Goal: Task Accomplishment & Management: Manage account settings

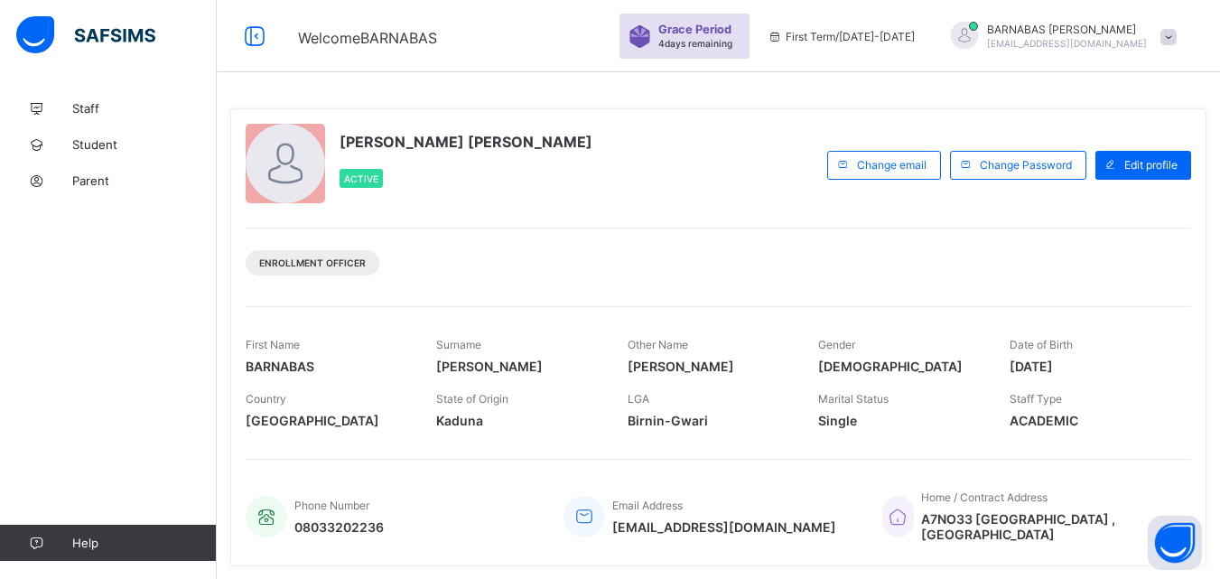
click at [1177, 33] on span at bounding box center [1168, 37] width 16 height 16
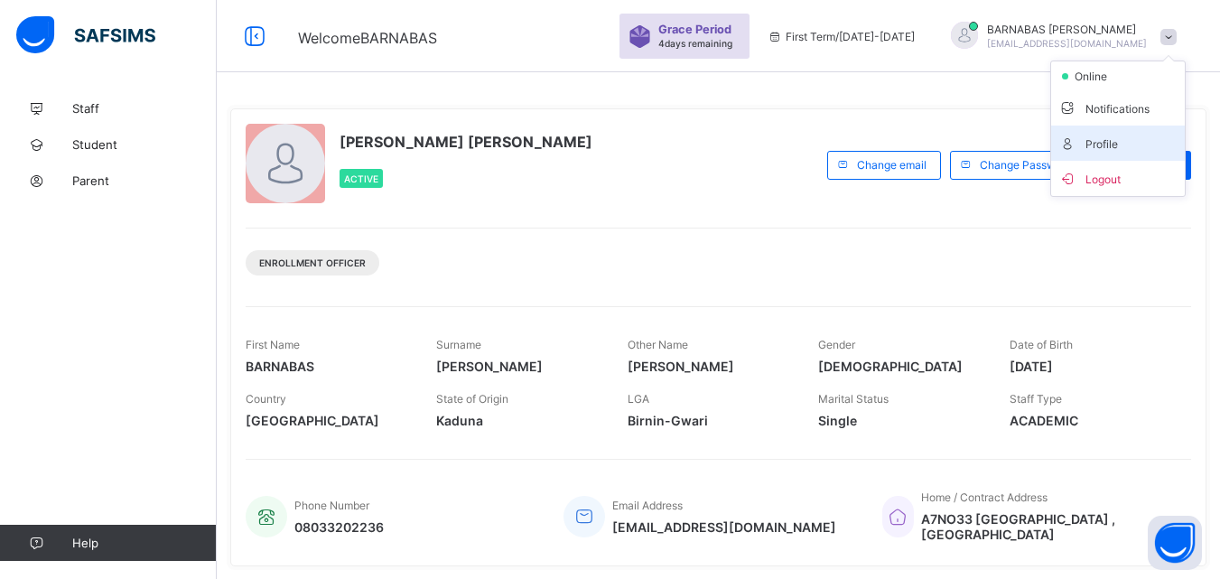
click at [1125, 141] on span "Profile" at bounding box center [1117, 143] width 119 height 21
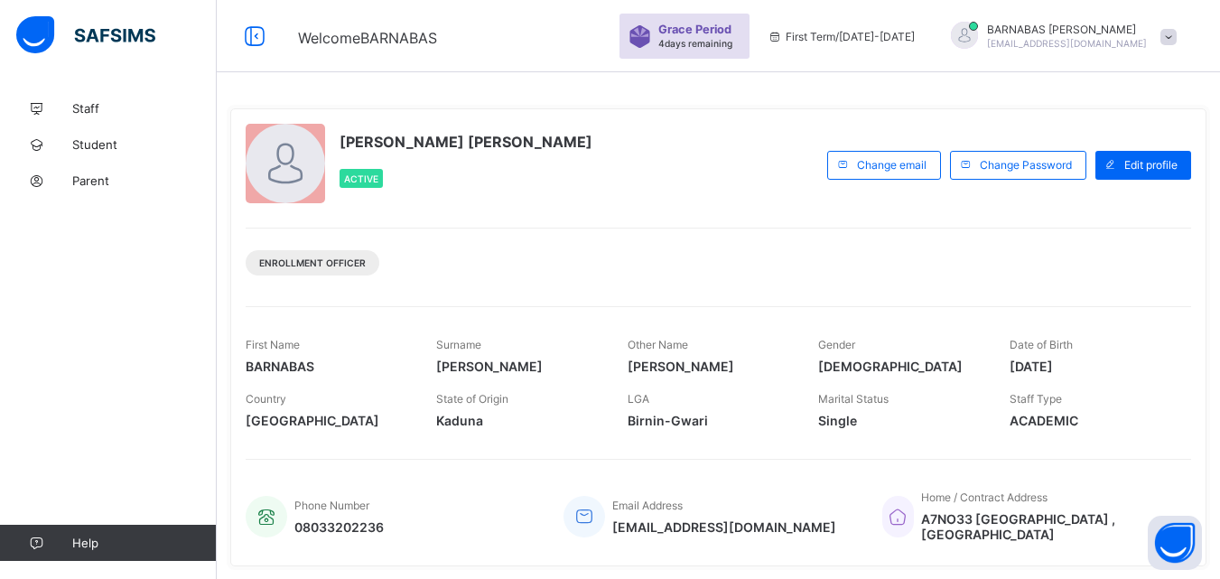
click at [372, 177] on span "Active" at bounding box center [361, 178] width 34 height 11
click at [90, 181] on span "Parent" at bounding box center [144, 180] width 144 height 14
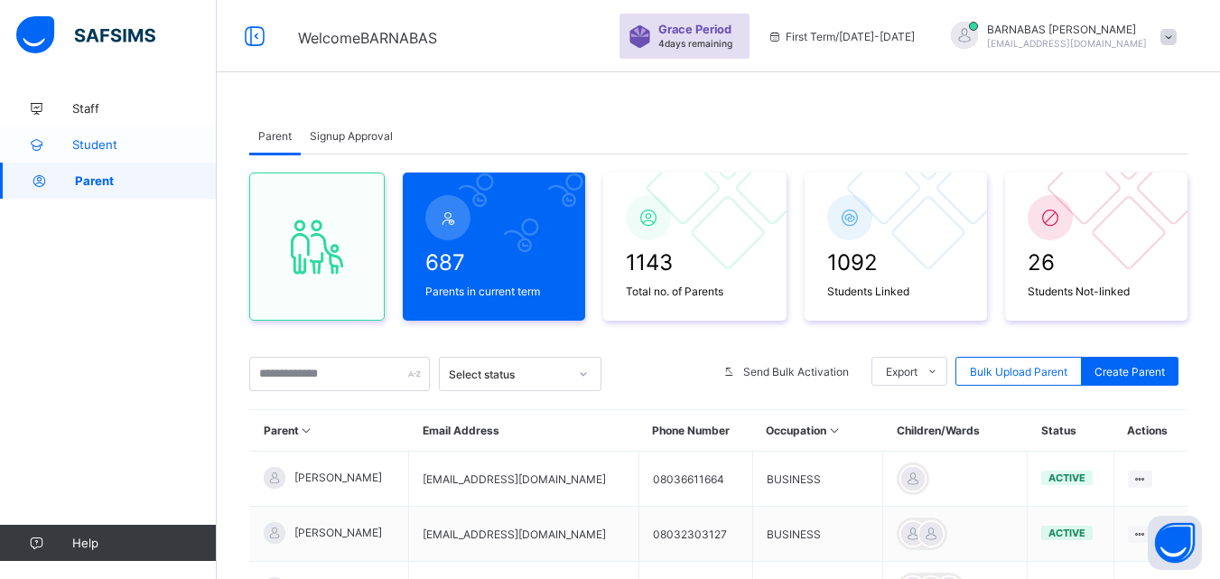
click at [77, 148] on span "Student" at bounding box center [144, 144] width 144 height 14
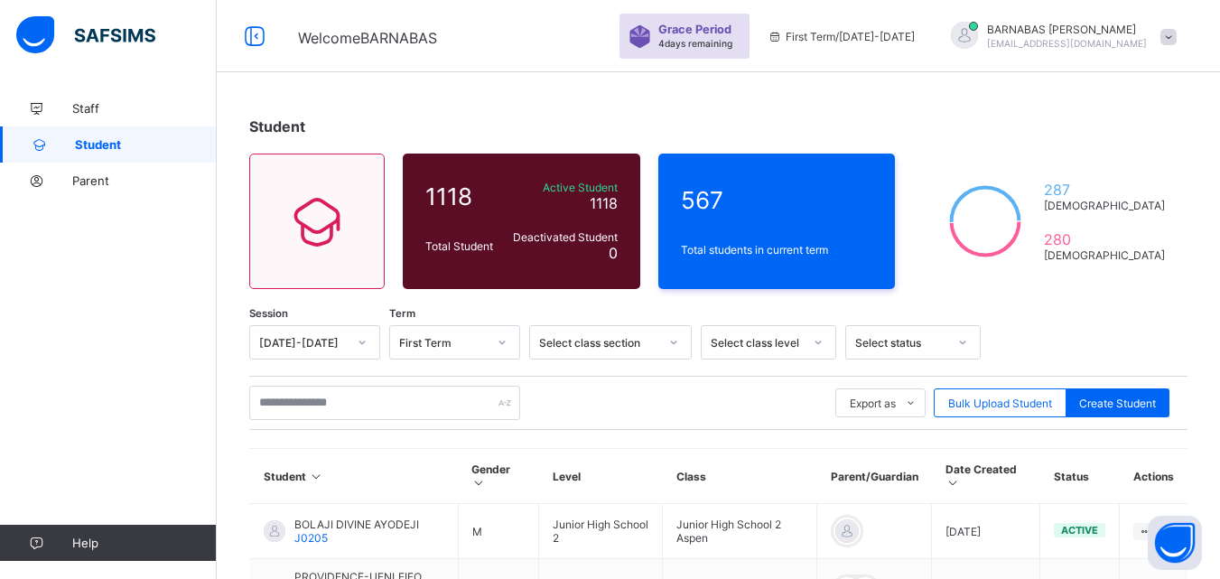
click at [539, 349] on div at bounding box center [540, 342] width 2 height 18
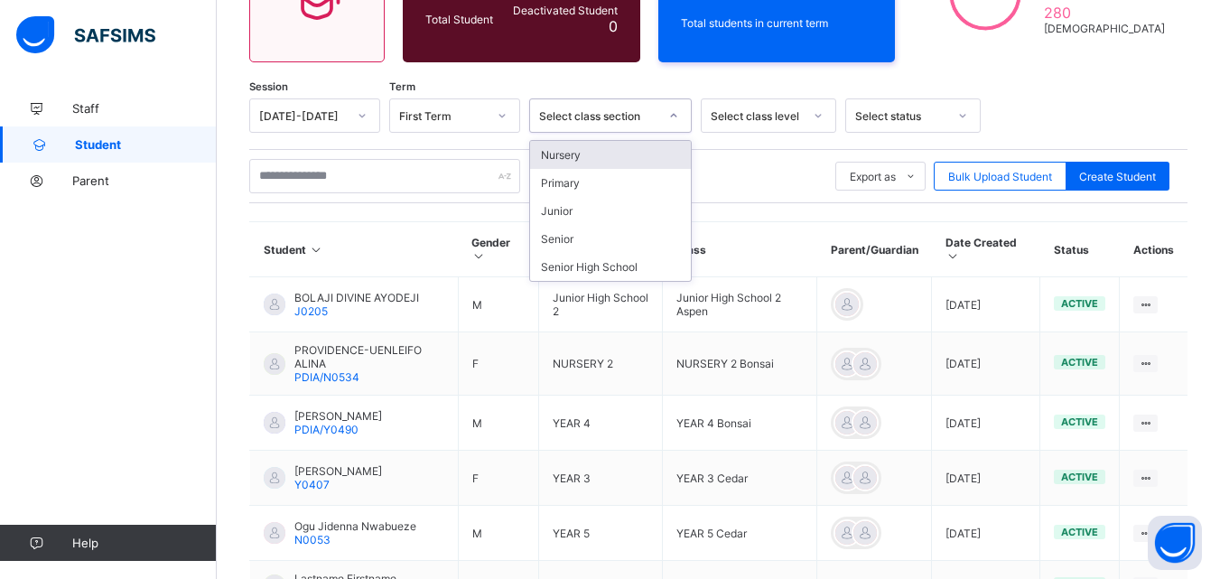
scroll to position [228, 0]
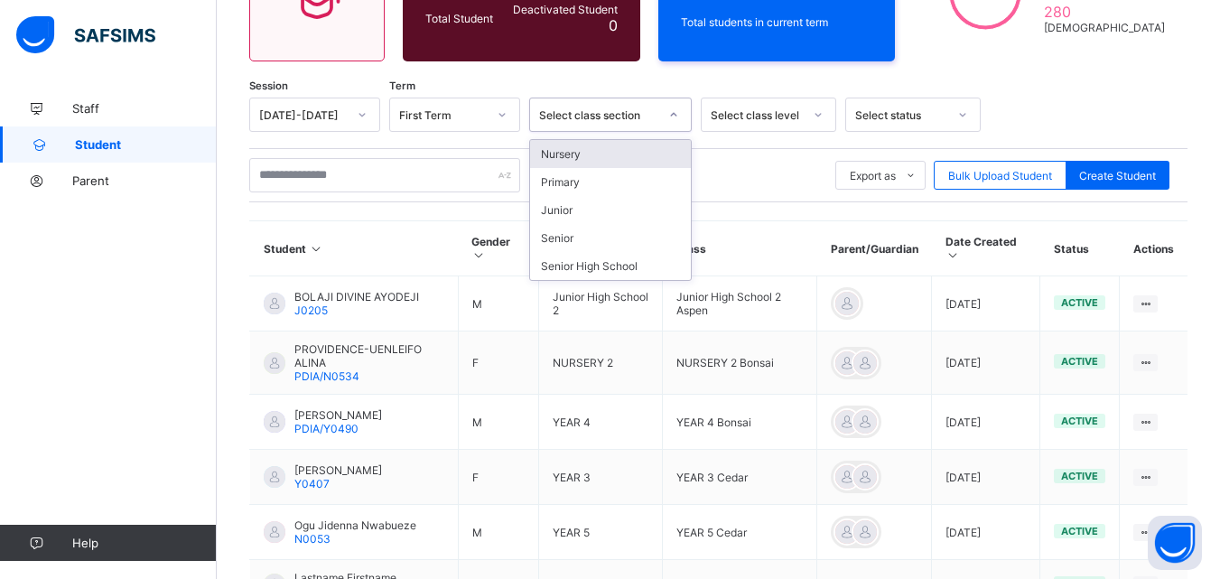
click at [209, 212] on div "Staff Student Parent Help" at bounding box center [108, 325] width 217 height 507
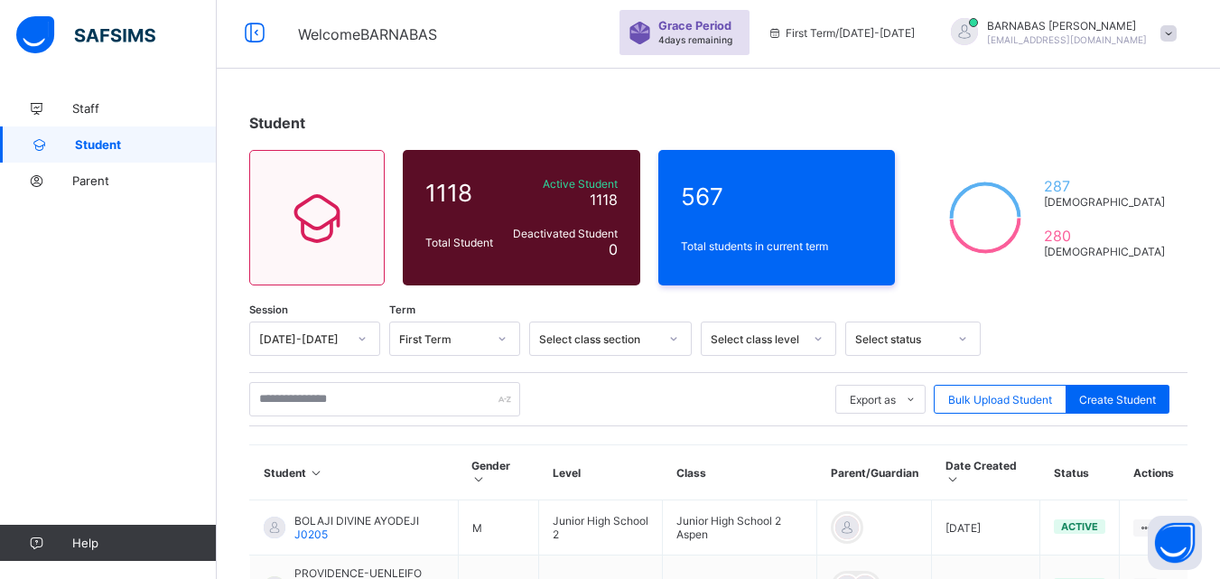
scroll to position [0, 0]
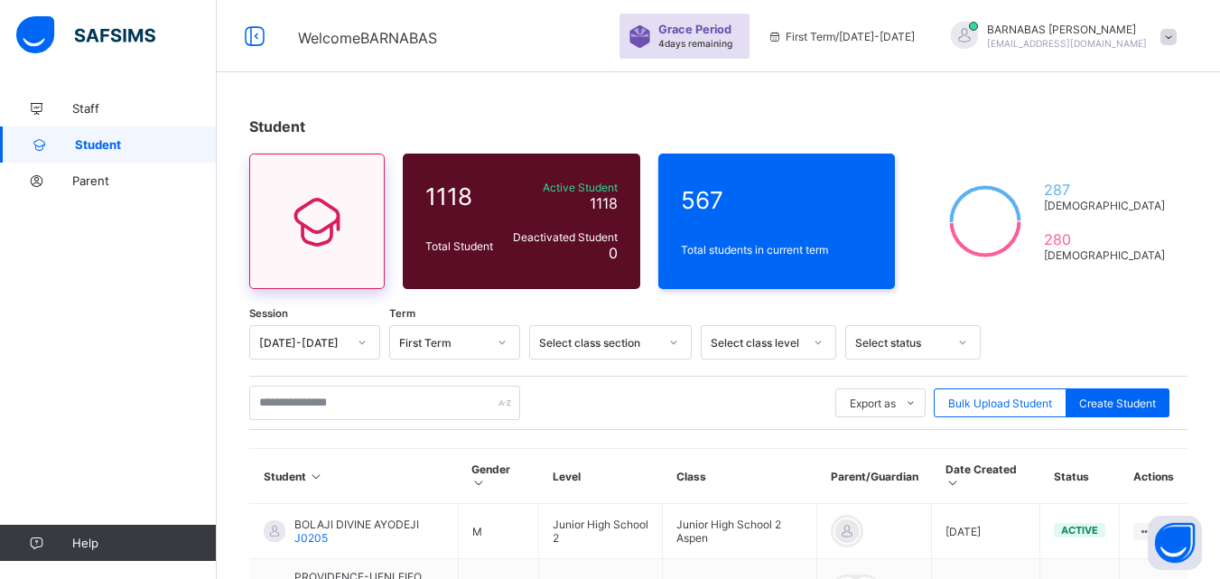
click at [308, 226] on icon at bounding box center [317, 221] width 76 height 65
click at [679, 344] on div at bounding box center [673, 342] width 31 height 29
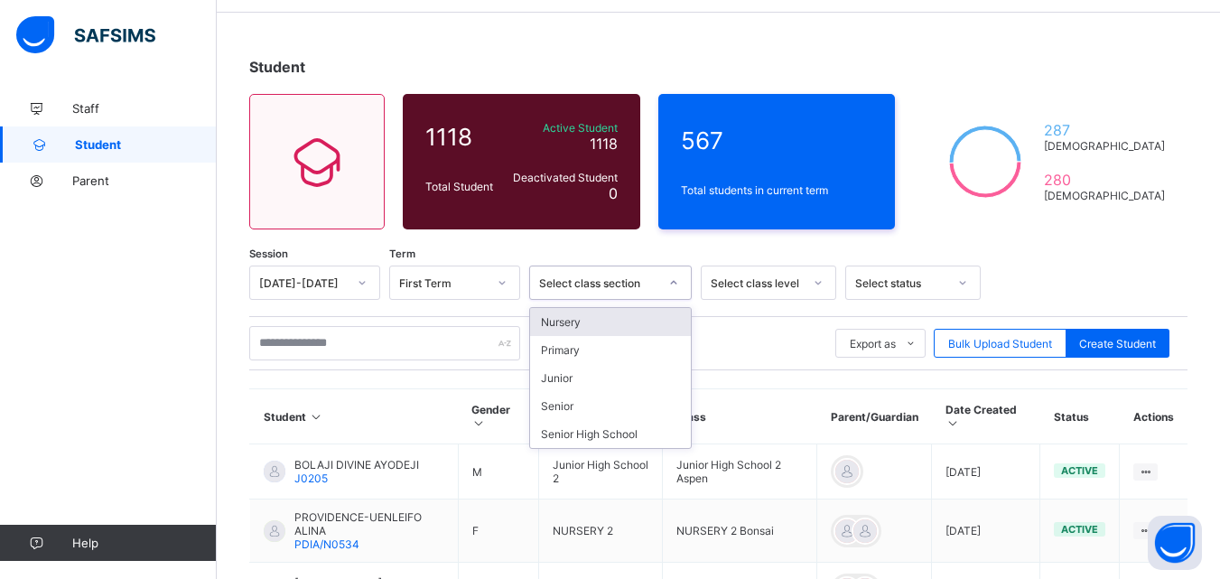
click at [816, 300] on div "Select class level" at bounding box center [768, 282] width 135 height 34
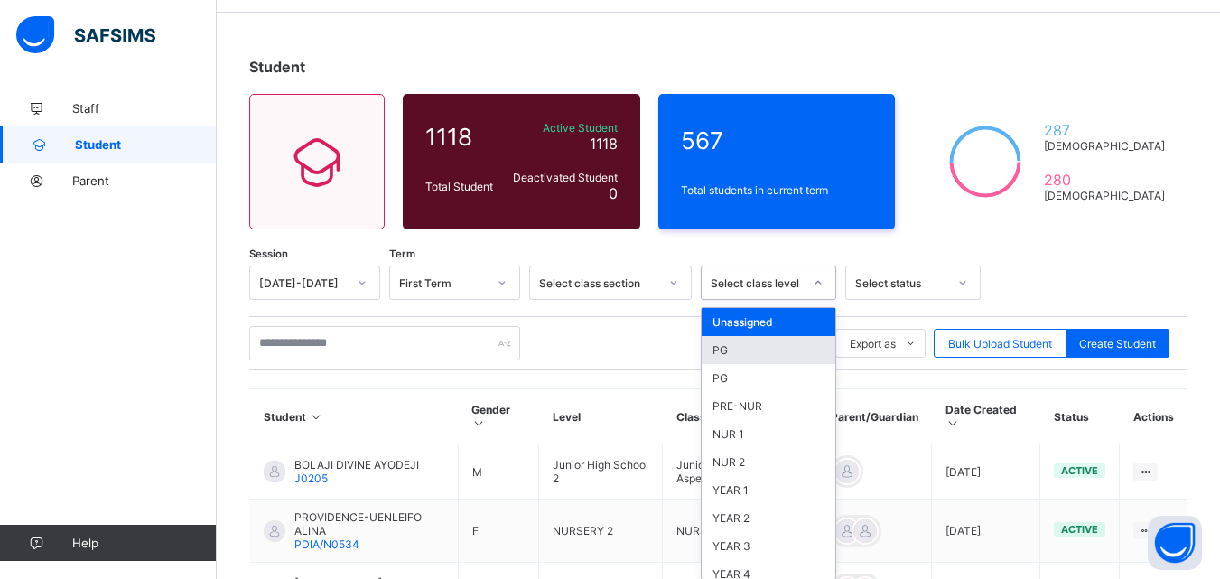
scroll to position [68, 0]
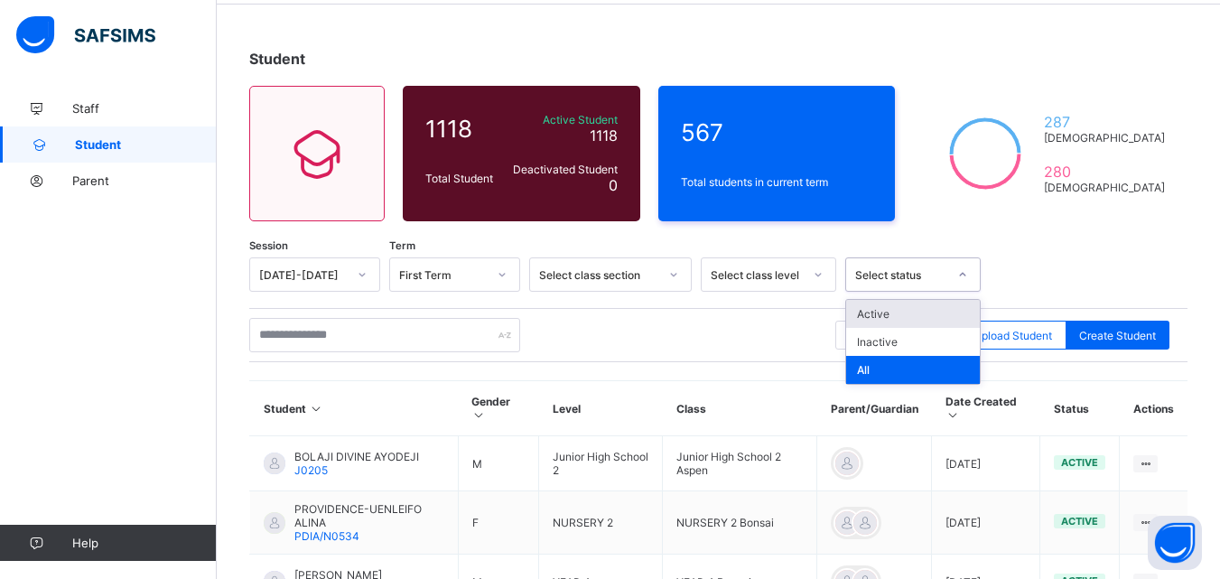
click at [964, 279] on icon at bounding box center [962, 274] width 11 height 18
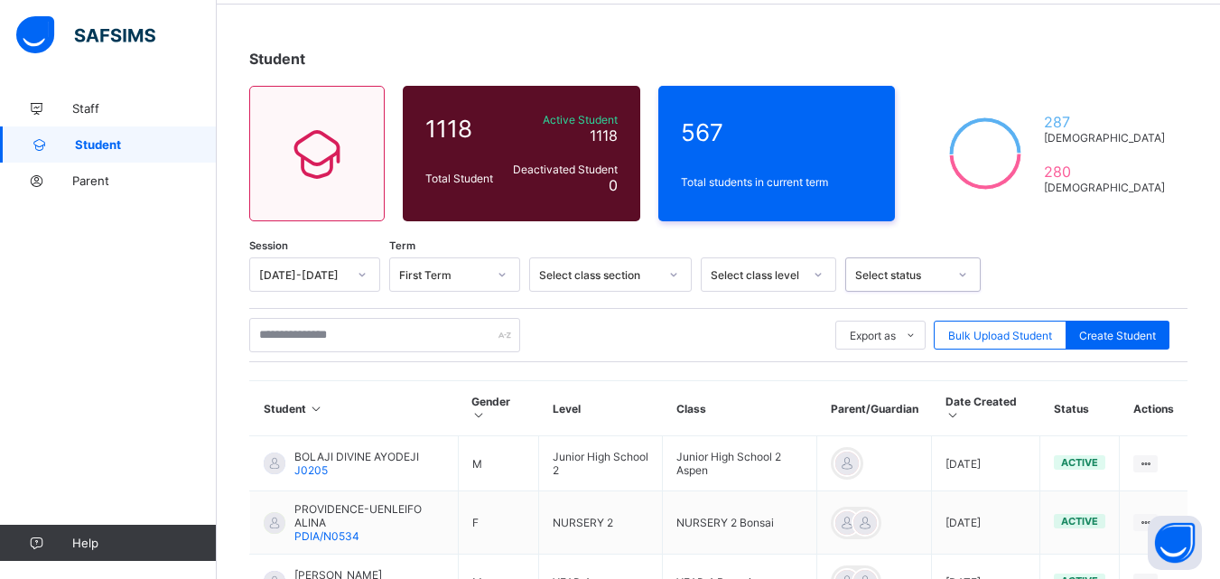
click at [964, 279] on icon at bounding box center [962, 274] width 11 height 18
click at [1126, 338] on span "Create Student" at bounding box center [1117, 336] width 77 height 14
select select "**"
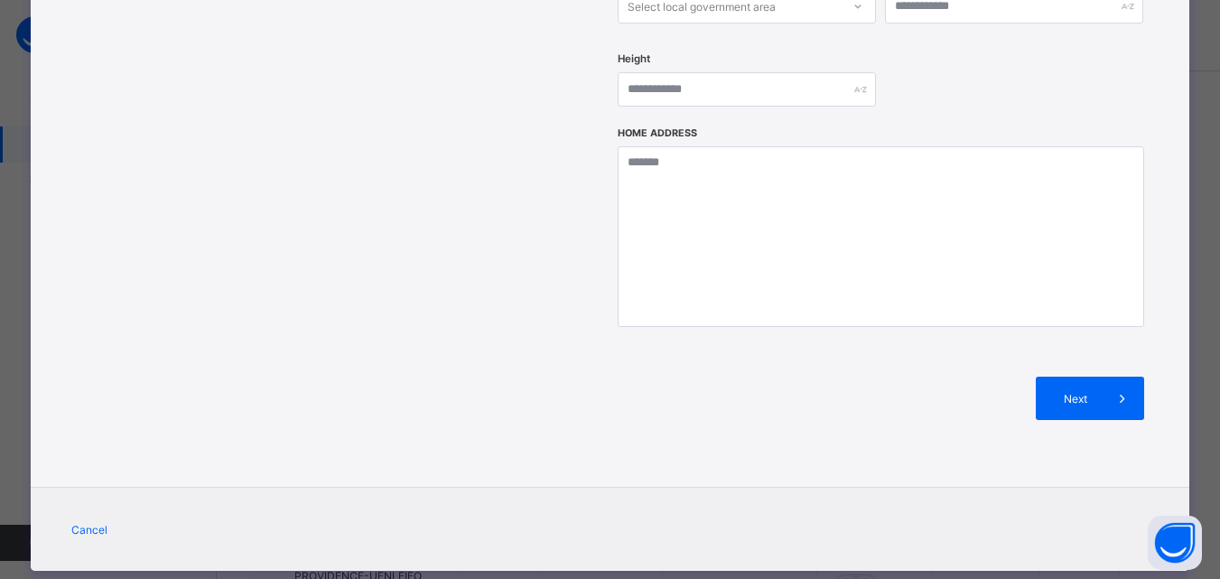
scroll to position [0, 0]
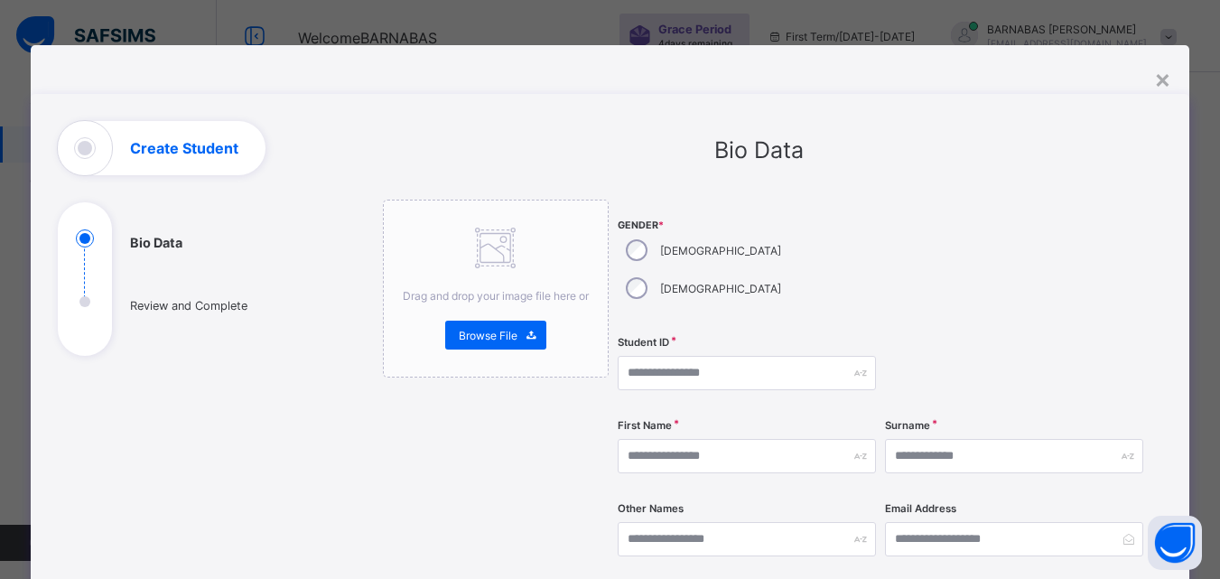
click at [75, 304] on ul "Bio Data Review and Complete" at bounding box center [193, 292] width 271 height 126
click at [1159, 81] on div "×" at bounding box center [1162, 78] width 17 height 31
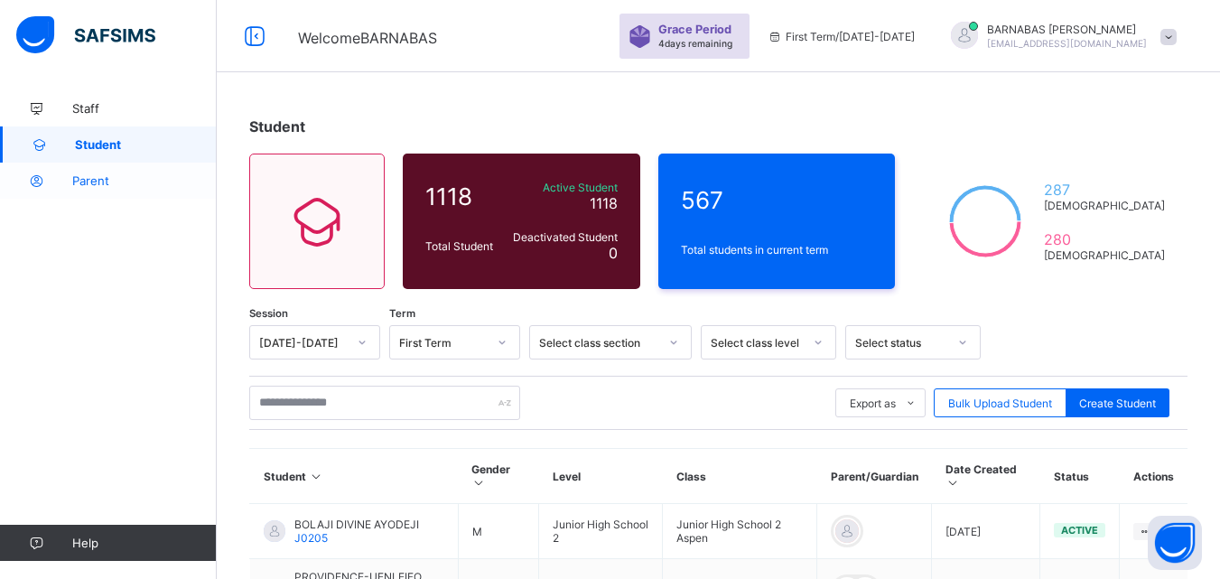
click at [165, 189] on link "Parent" at bounding box center [108, 181] width 217 height 36
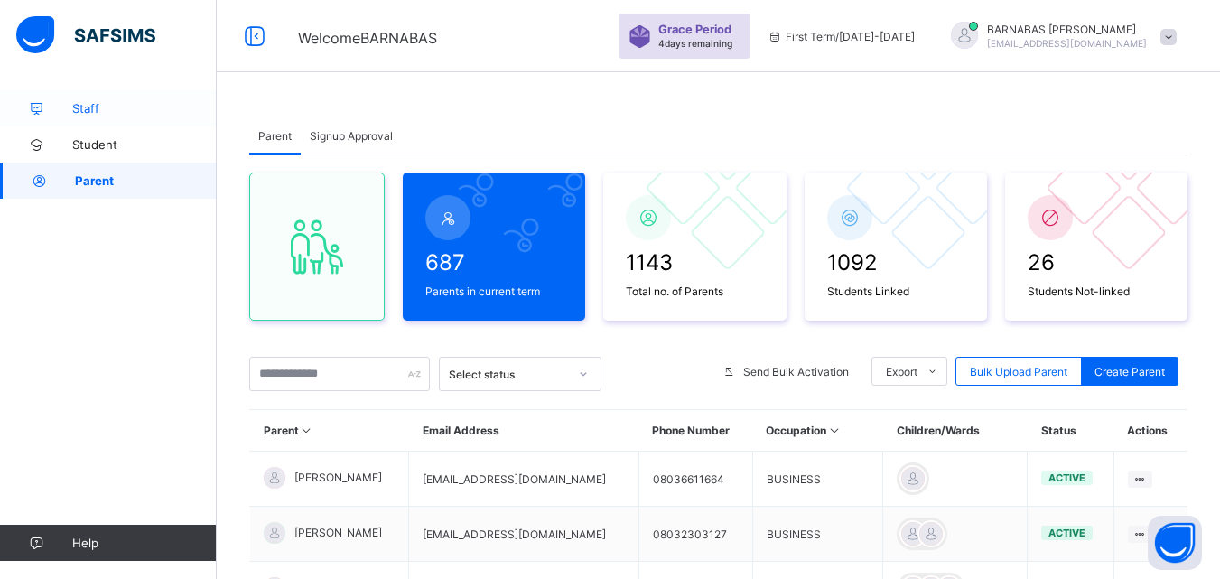
click at [96, 106] on span "Staff" at bounding box center [144, 108] width 144 height 14
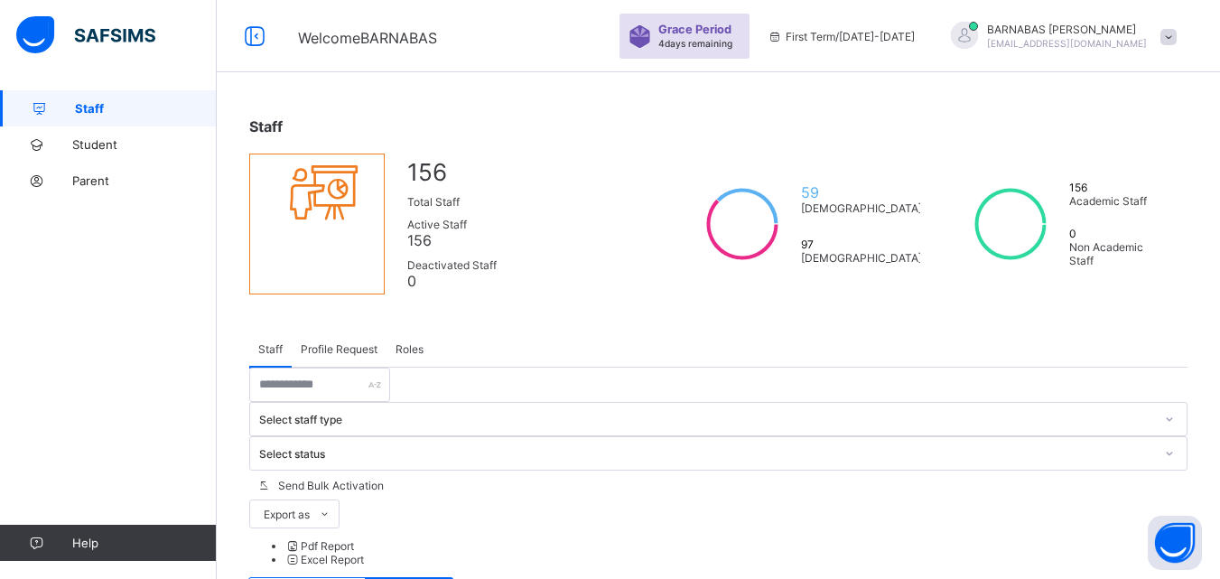
click at [73, 26] on img at bounding box center [85, 35] width 139 height 38
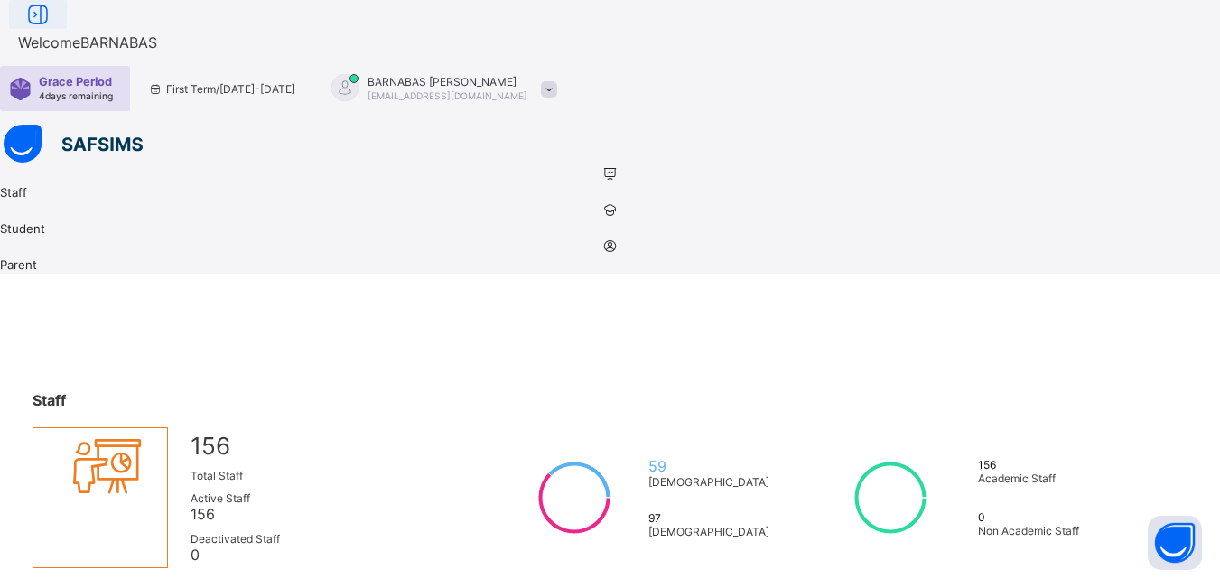
click at [53, 28] on icon at bounding box center [38, 15] width 31 height 26
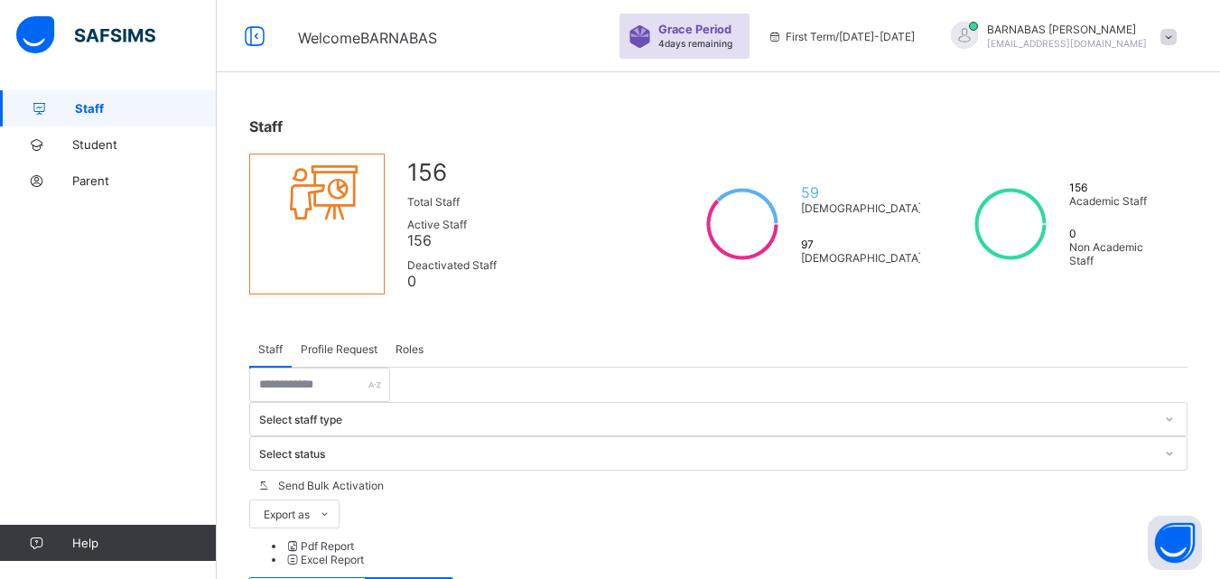
click at [1091, 35] on span "[PERSON_NAME]" at bounding box center [1067, 30] width 160 height 14
click at [1095, 137] on span "Profile" at bounding box center [1117, 143] width 119 height 21
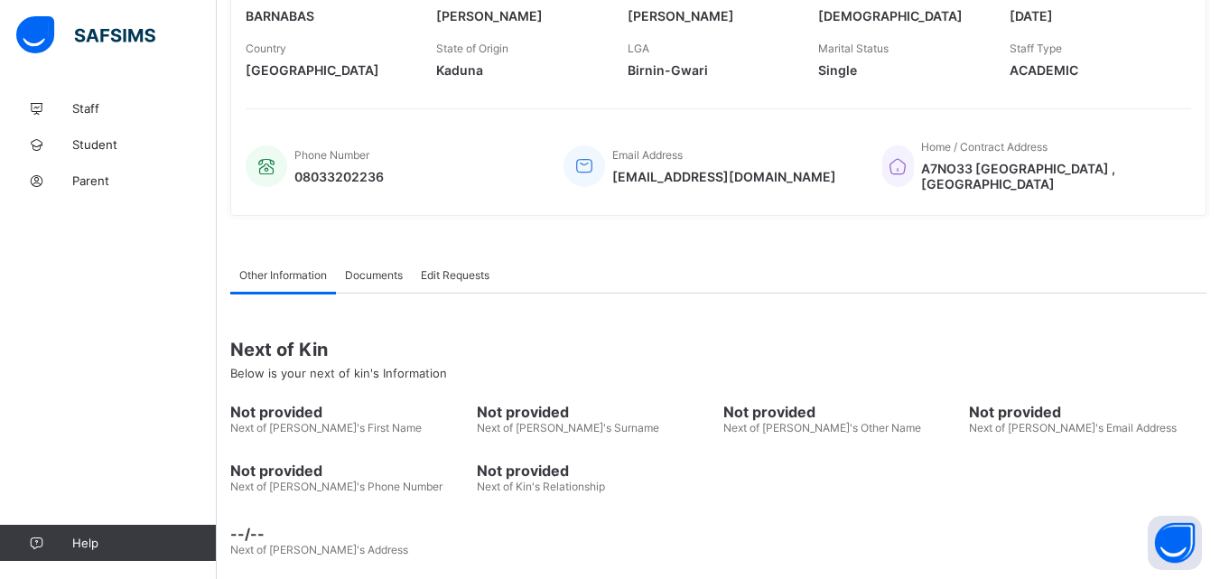
scroll to position [368, 0]
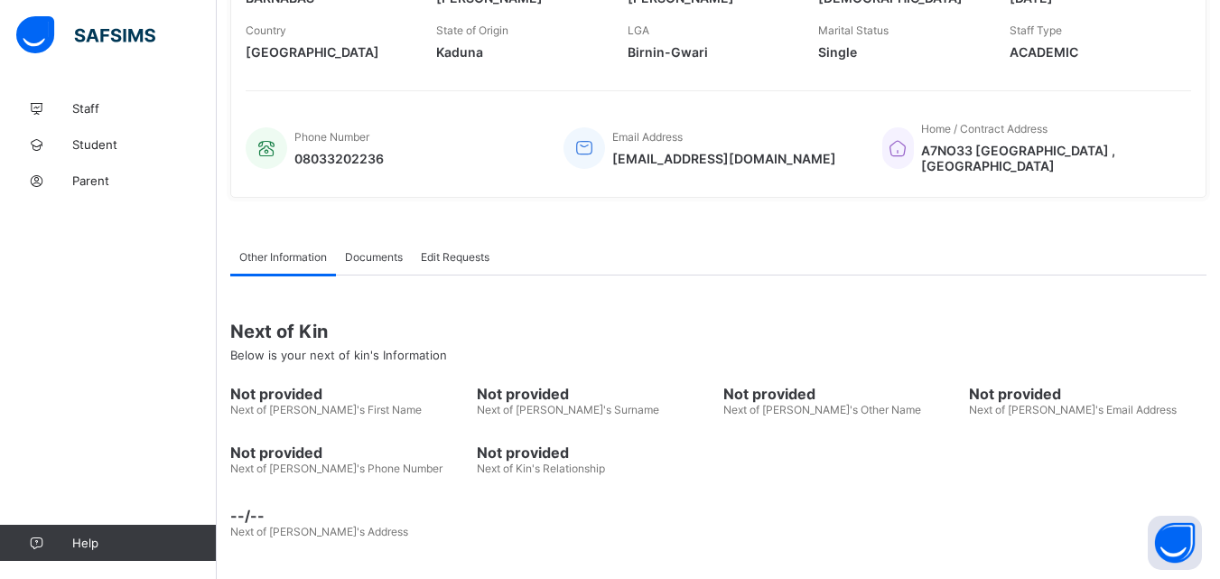
click at [379, 258] on span "Documents" at bounding box center [374, 257] width 58 height 14
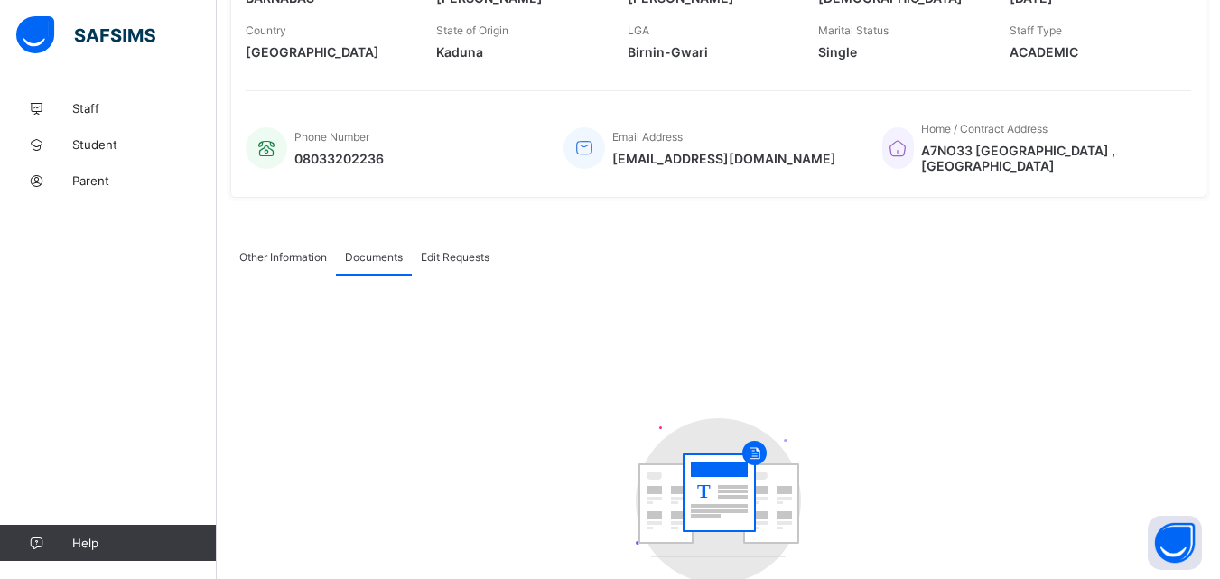
click at [430, 258] on span "Edit Requests" at bounding box center [455, 257] width 69 height 14
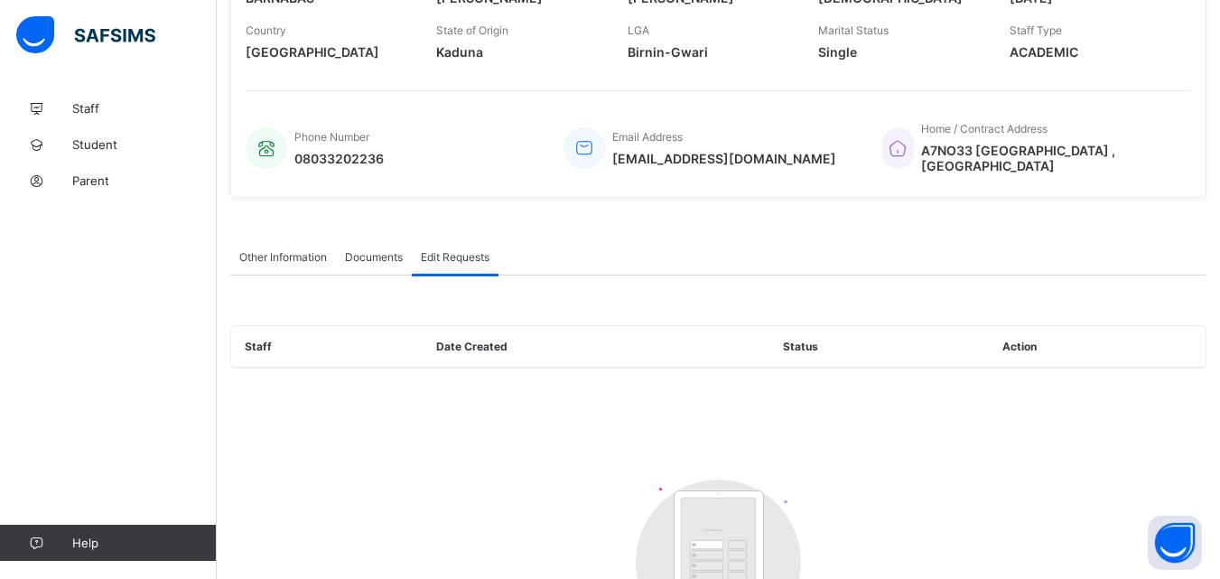
click at [392, 253] on span "Documents" at bounding box center [374, 257] width 58 height 14
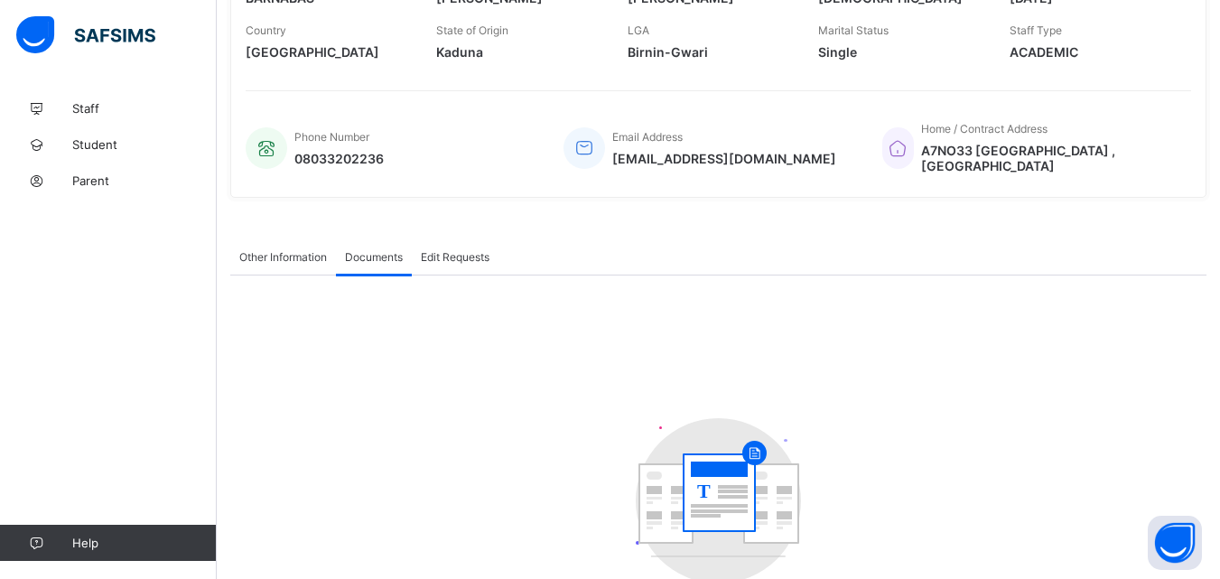
click at [324, 256] on span "Other Information" at bounding box center [283, 257] width 88 height 14
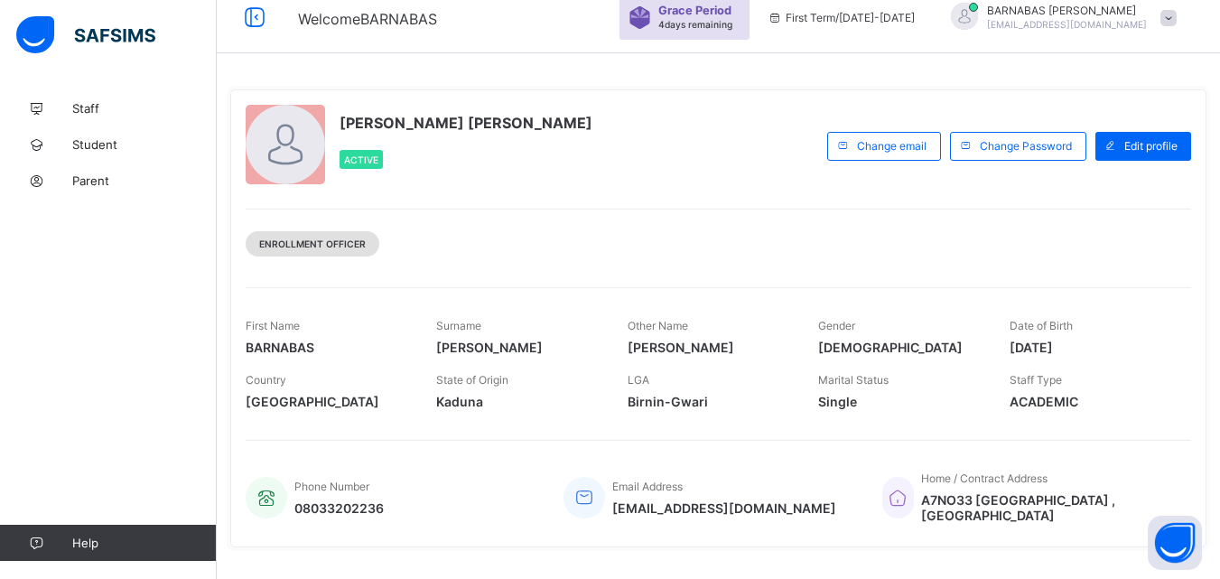
scroll to position [18, 0]
click at [284, 244] on span "Enrollment Officer" at bounding box center [312, 244] width 107 height 11
click at [888, 21] on span "First Term / [DATE]-[DATE]" at bounding box center [840, 19] width 147 height 14
click at [732, 27] on span "4 days remaining" at bounding box center [695, 25] width 74 height 11
click at [732, 23] on span "4 days remaining" at bounding box center [695, 25] width 74 height 11
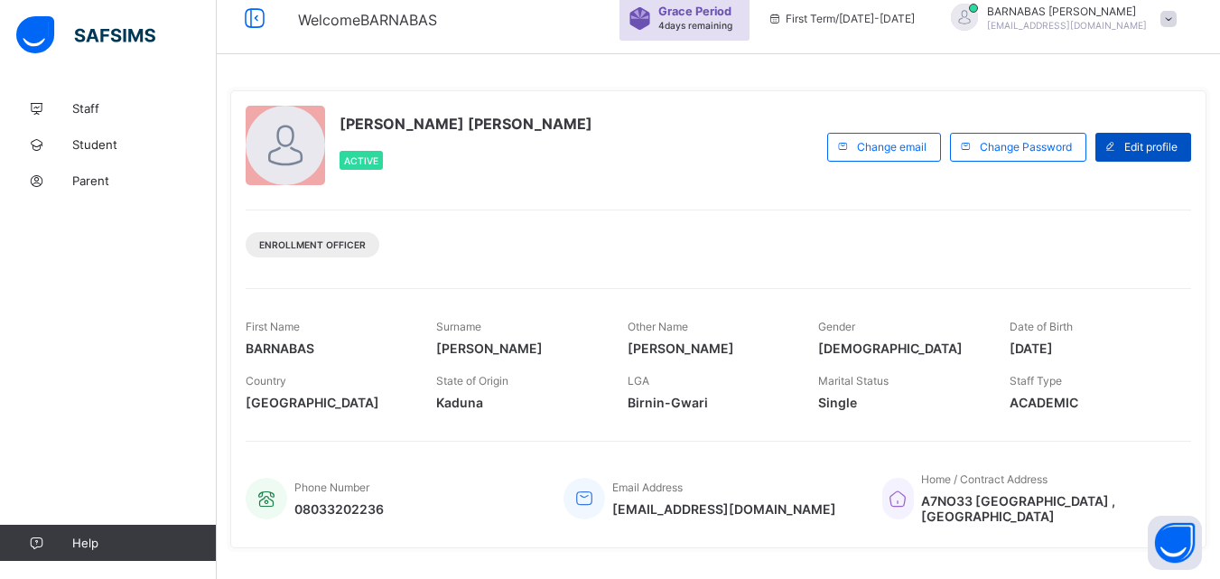
click at [1158, 140] on span "Edit profile" at bounding box center [1150, 147] width 53 height 14
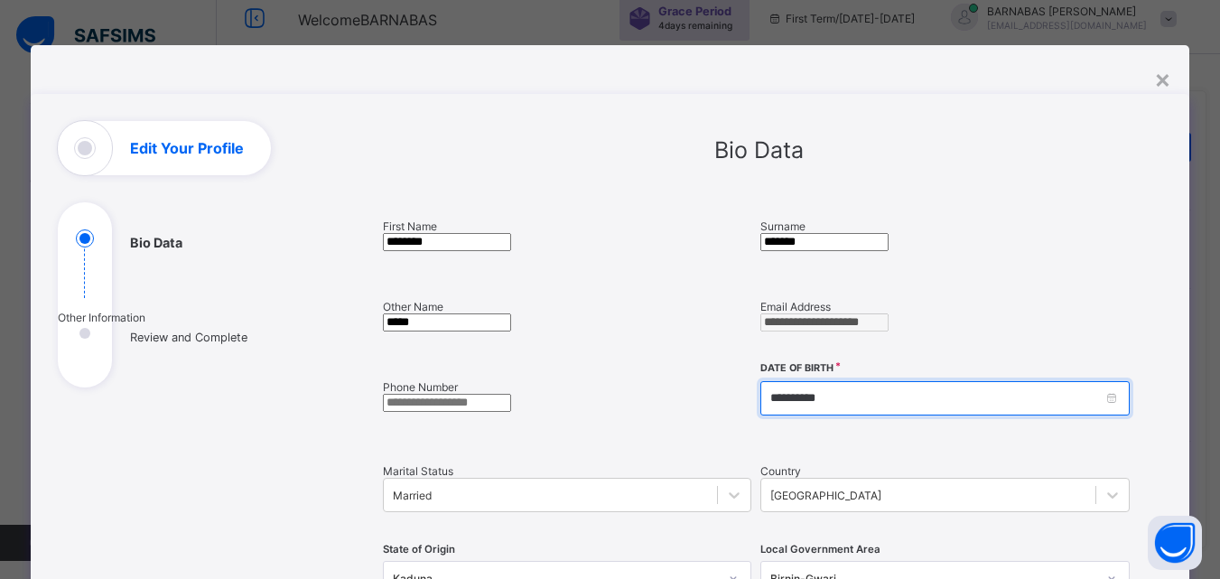
click at [760, 410] on input "**********" at bounding box center [944, 398] width 368 height 34
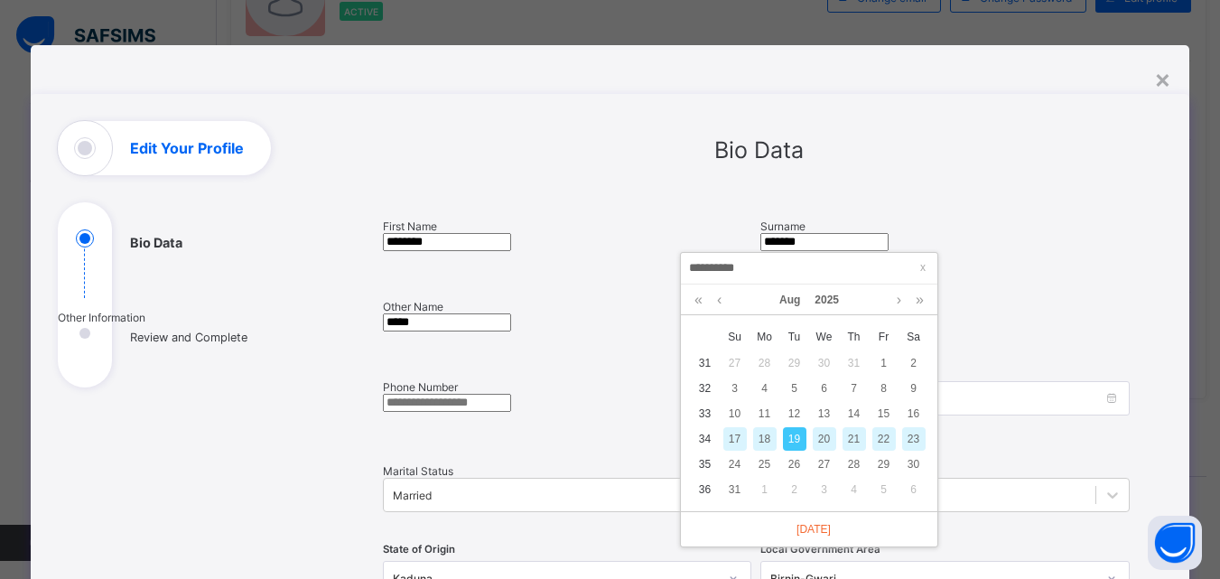
scroll to position [168, 0]
click at [879, 462] on div "29" at bounding box center [883, 462] width 23 height 23
type input "**********"
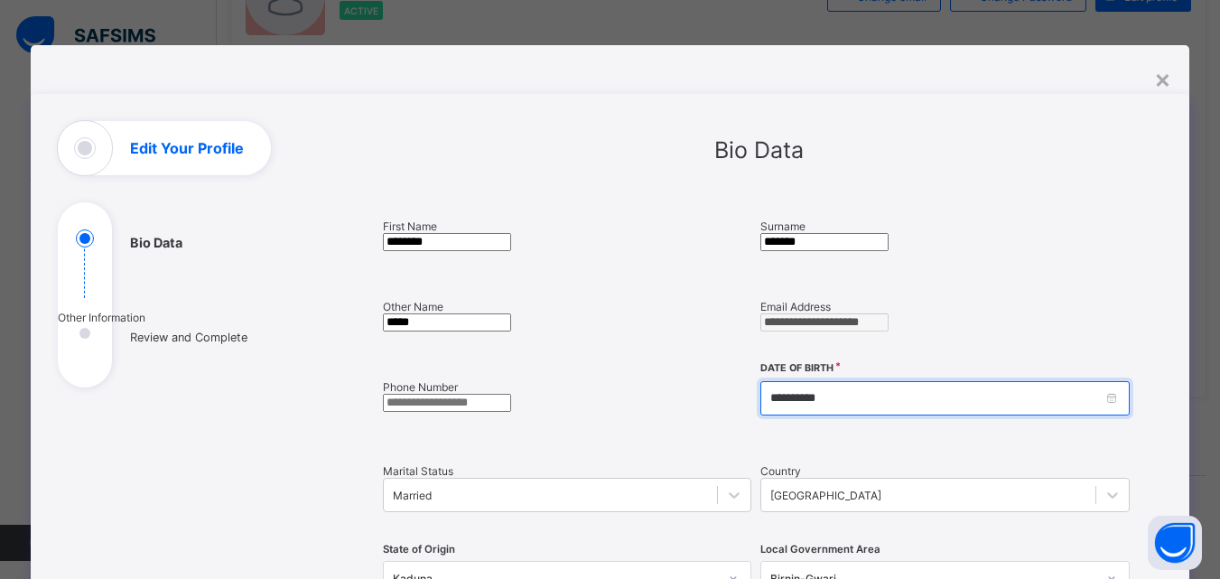
click at [760, 409] on input "**********" at bounding box center [944, 398] width 368 height 34
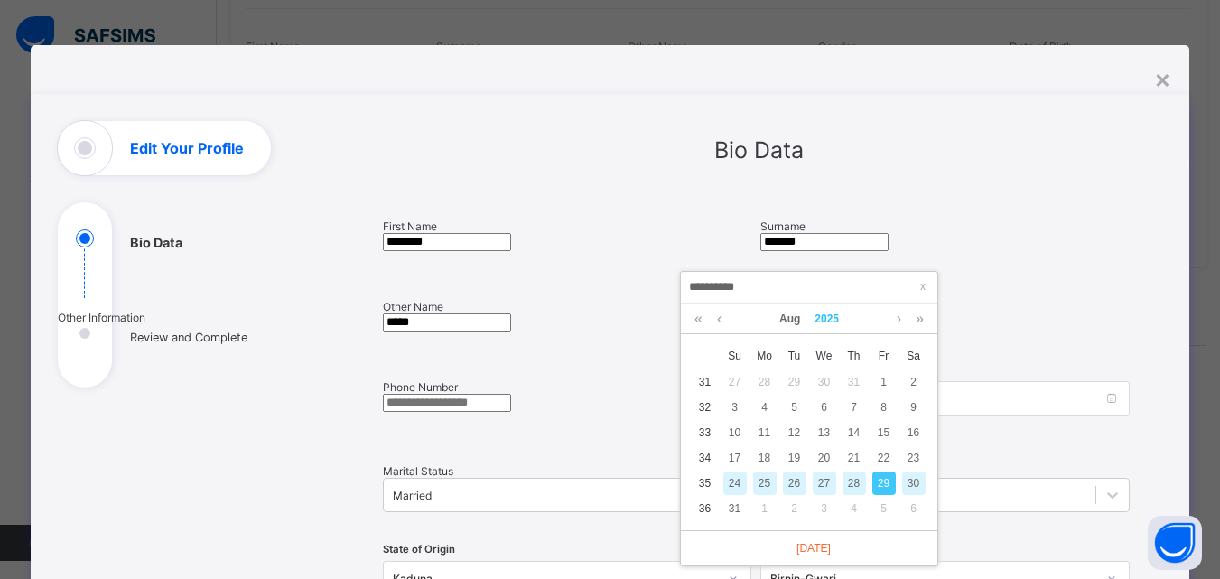
scroll to position [299, 0]
click at [720, 282] on input "**********" at bounding box center [809, 286] width 246 height 20
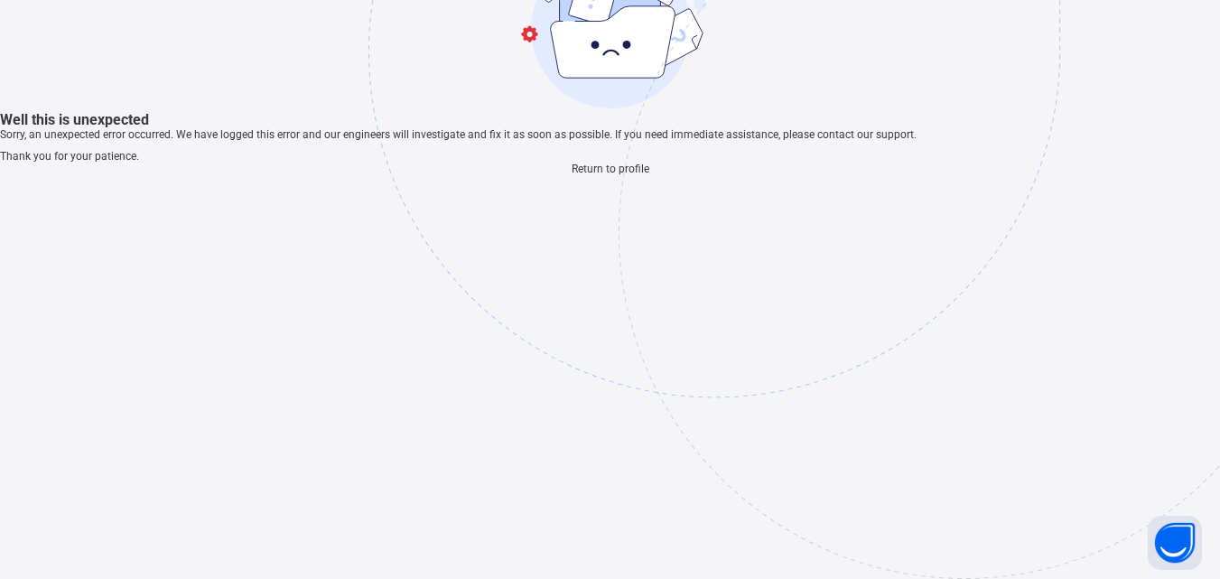
scroll to position [54, 0]
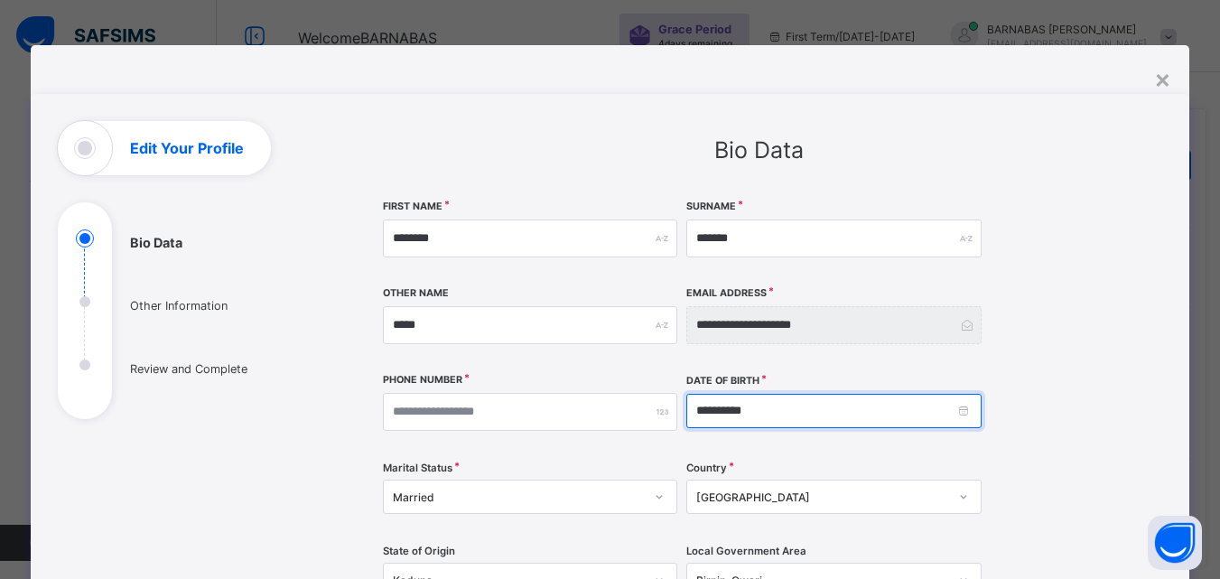
click at [723, 412] on input "**********" at bounding box center [833, 411] width 295 height 34
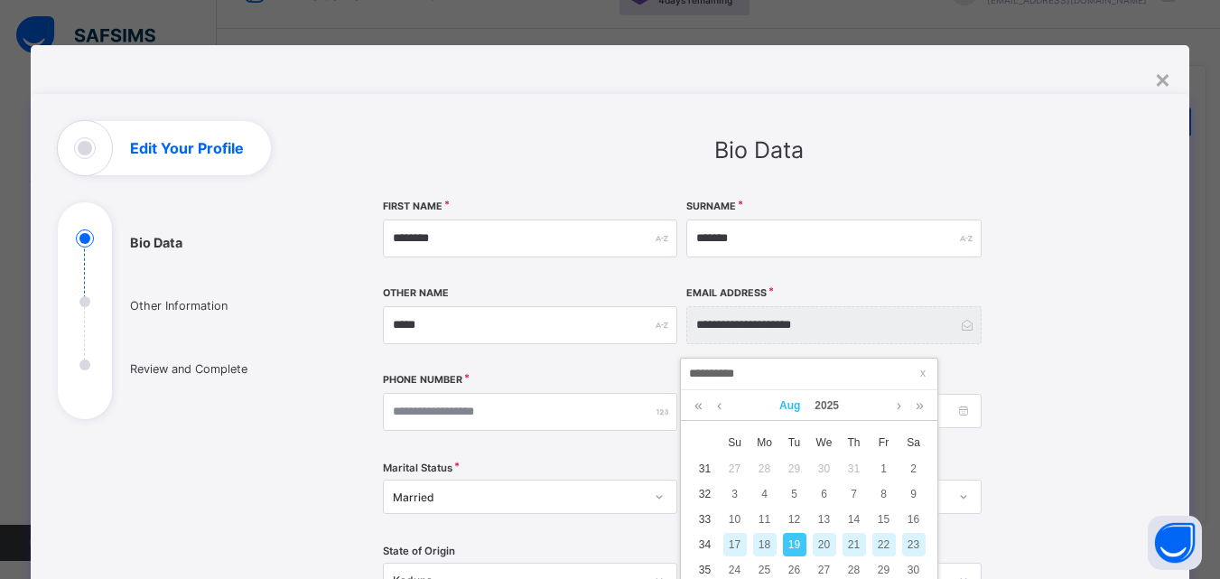
scroll to position [44, 0]
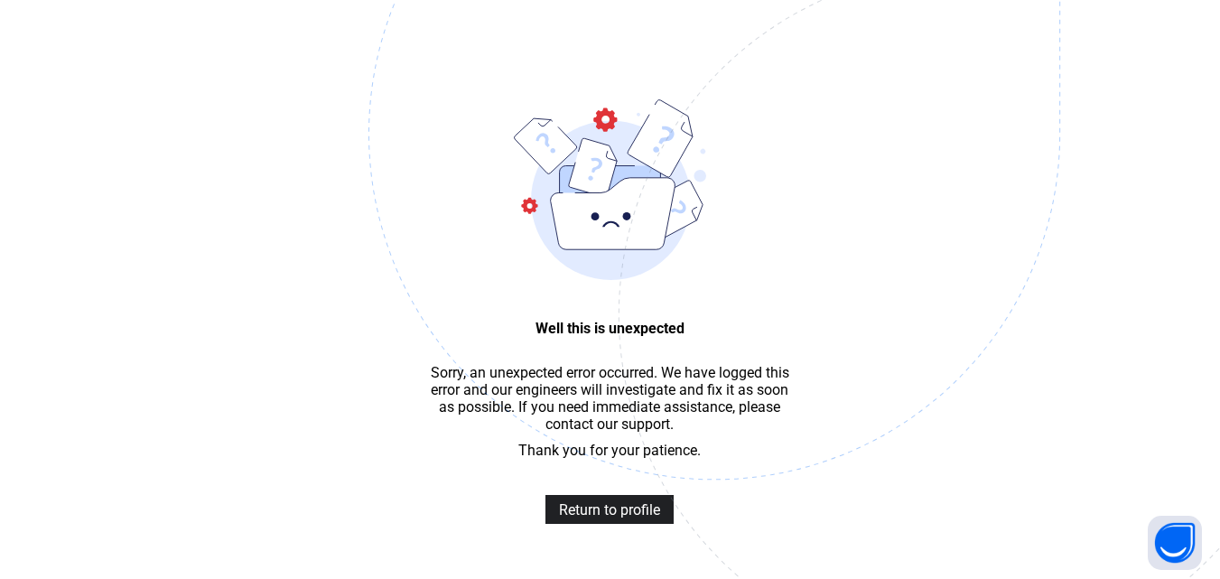
click at [634, 518] on span "Return to profile" at bounding box center [609, 509] width 101 height 17
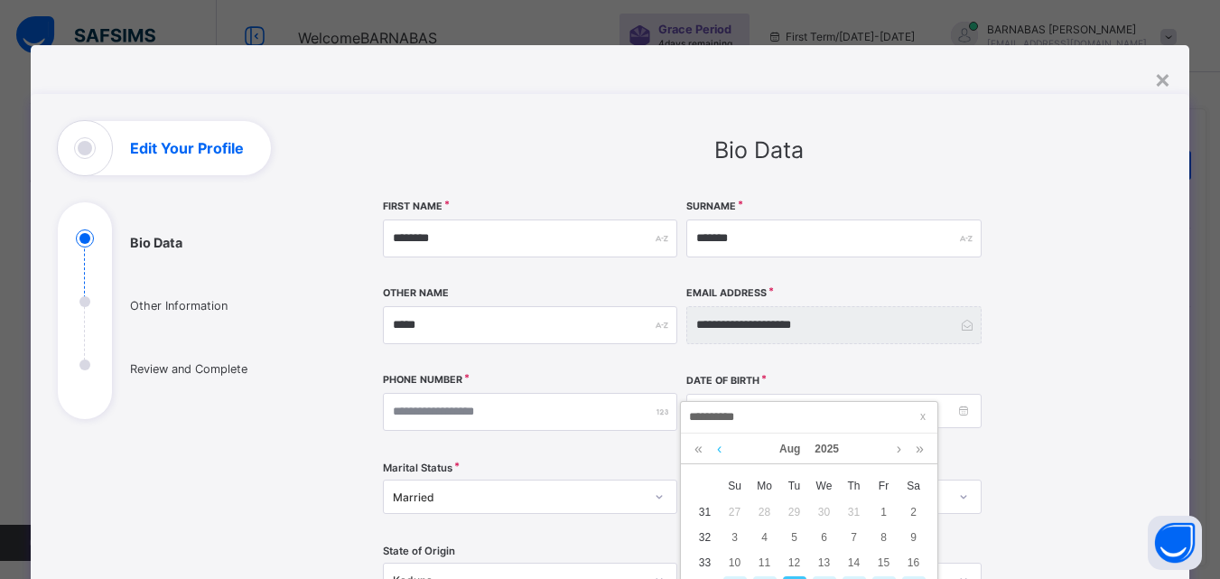
scroll to position [56, 0]
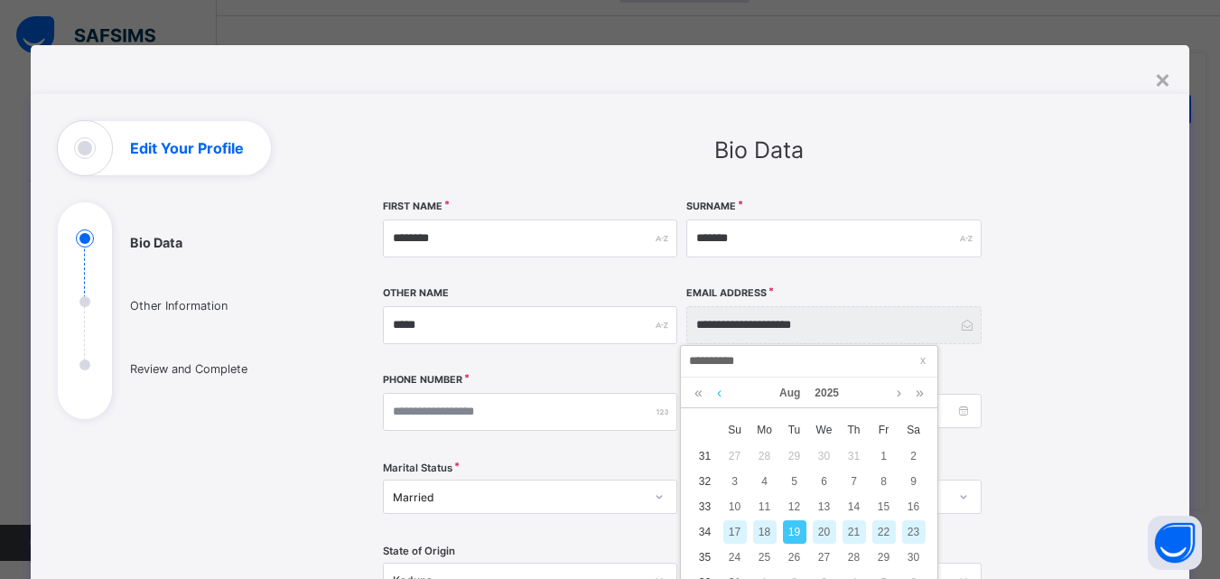
click at [716, 392] on link at bounding box center [719, 392] width 14 height 31
click at [894, 395] on link at bounding box center [899, 392] width 14 height 31
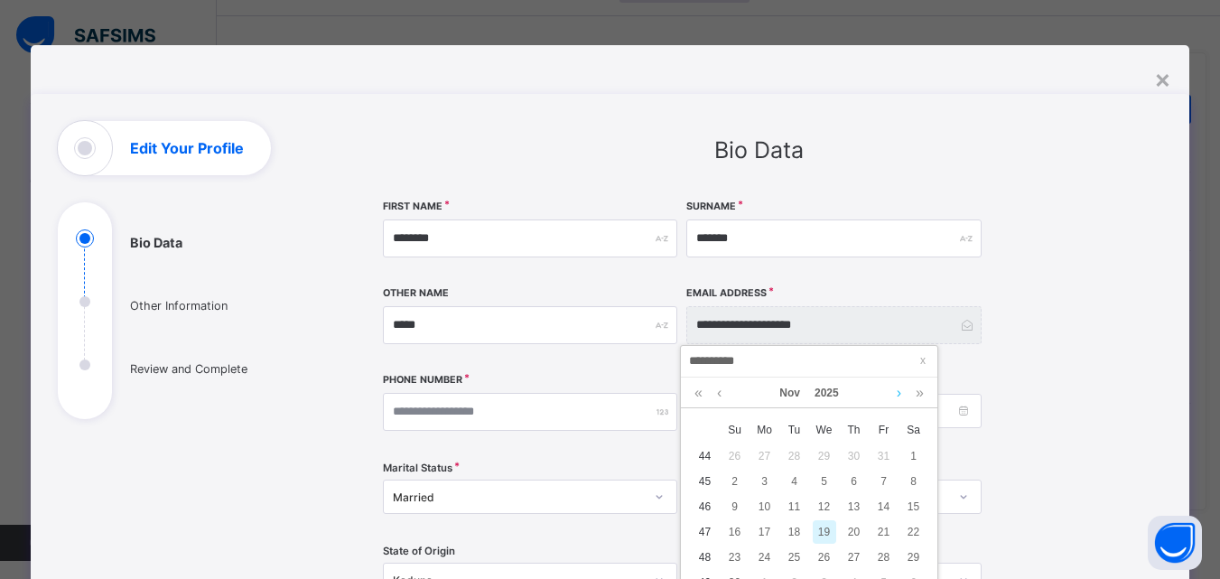
click at [894, 395] on link at bounding box center [899, 392] width 14 height 31
click at [717, 395] on link at bounding box center [719, 392] width 14 height 31
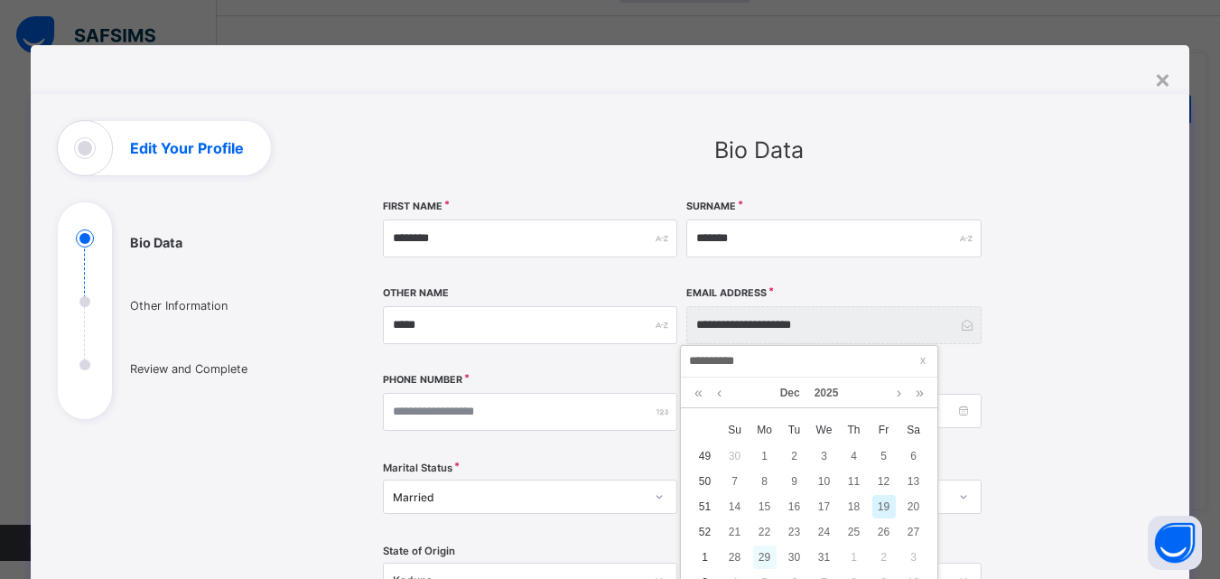
click at [766, 559] on div "29" at bounding box center [764, 556] width 23 height 23
type input "**********"
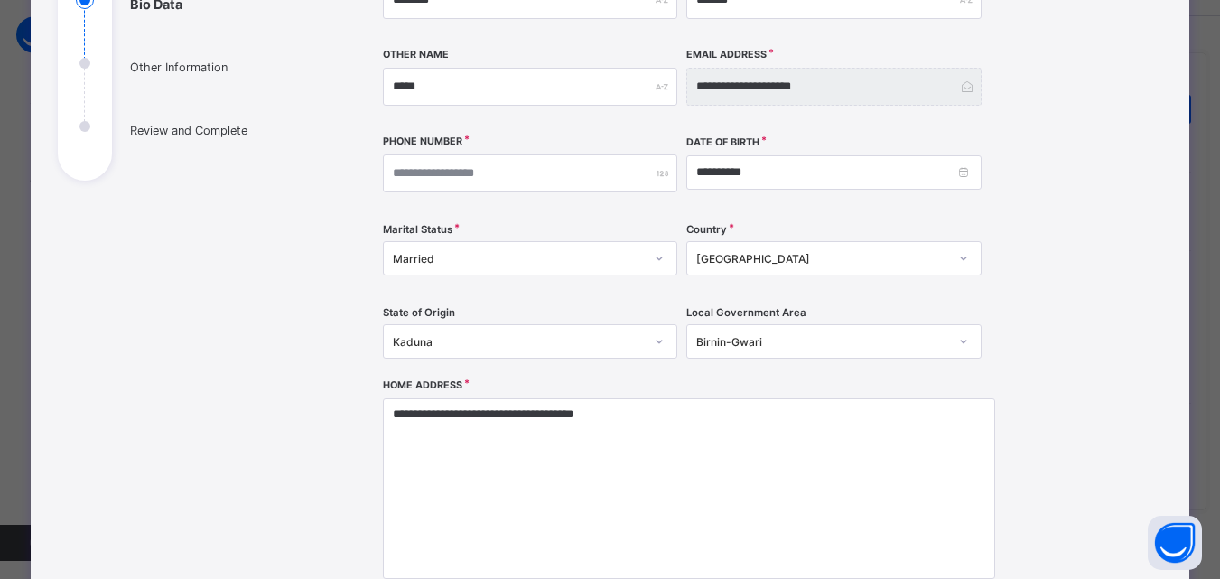
scroll to position [242, 0]
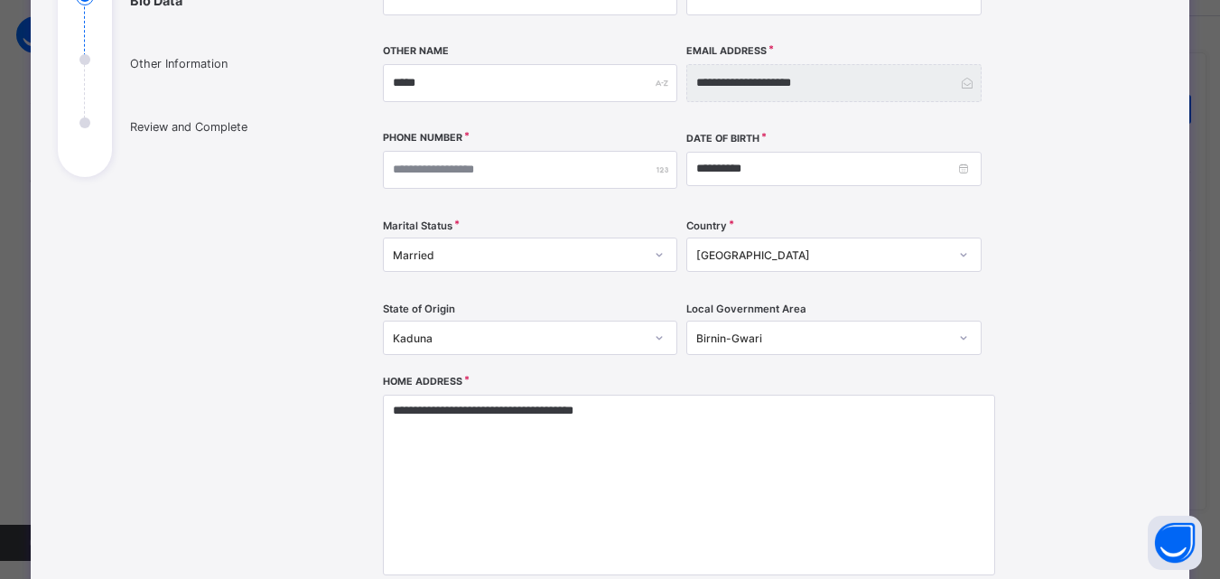
click at [962, 335] on icon at bounding box center [963, 338] width 11 height 18
type input "**********"
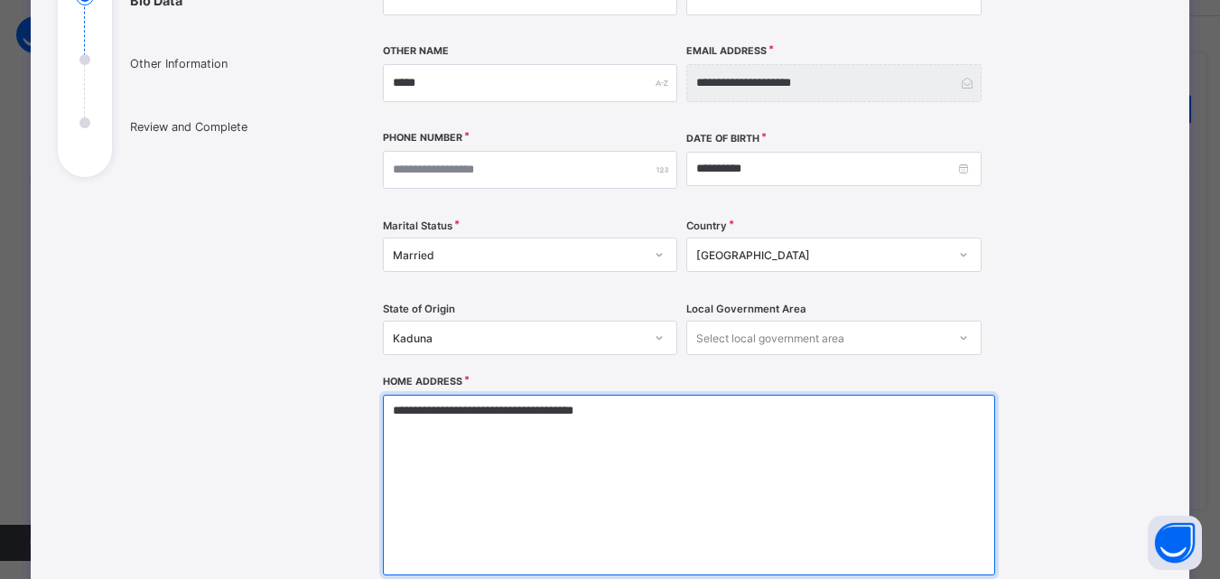
click at [398, 408] on textarea "**********" at bounding box center [689, 485] width 612 height 181
click at [575, 413] on textarea "**********" at bounding box center [689, 485] width 612 height 181
click at [611, 410] on textarea "**********" at bounding box center [689, 485] width 612 height 181
type textarea "**********"
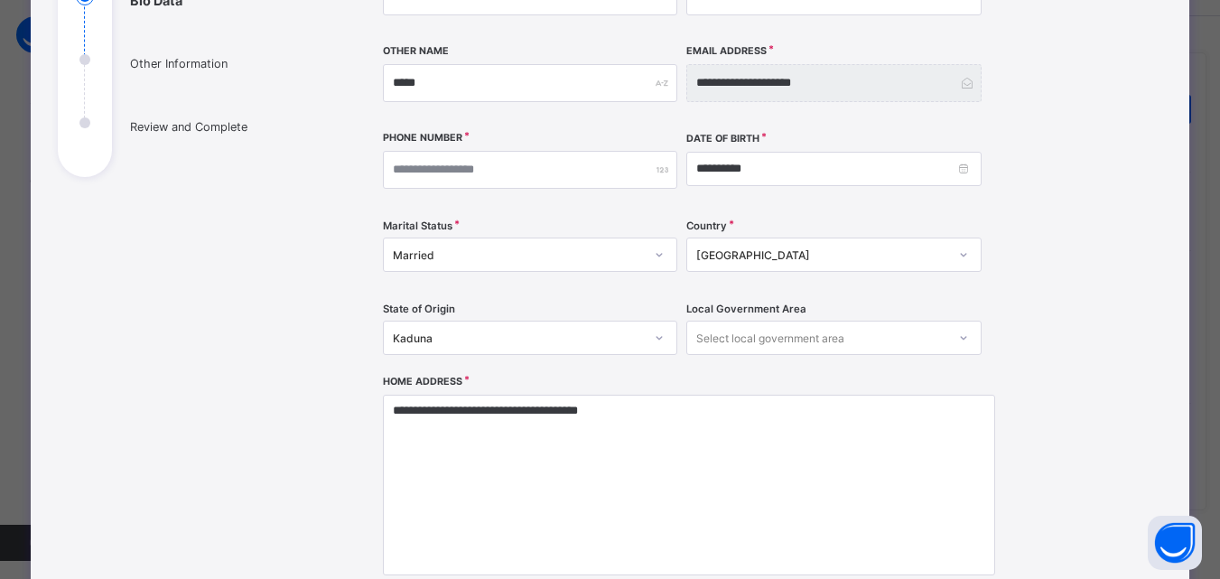
click at [832, 290] on div "Country Nigeria" at bounding box center [833, 255] width 295 height 74
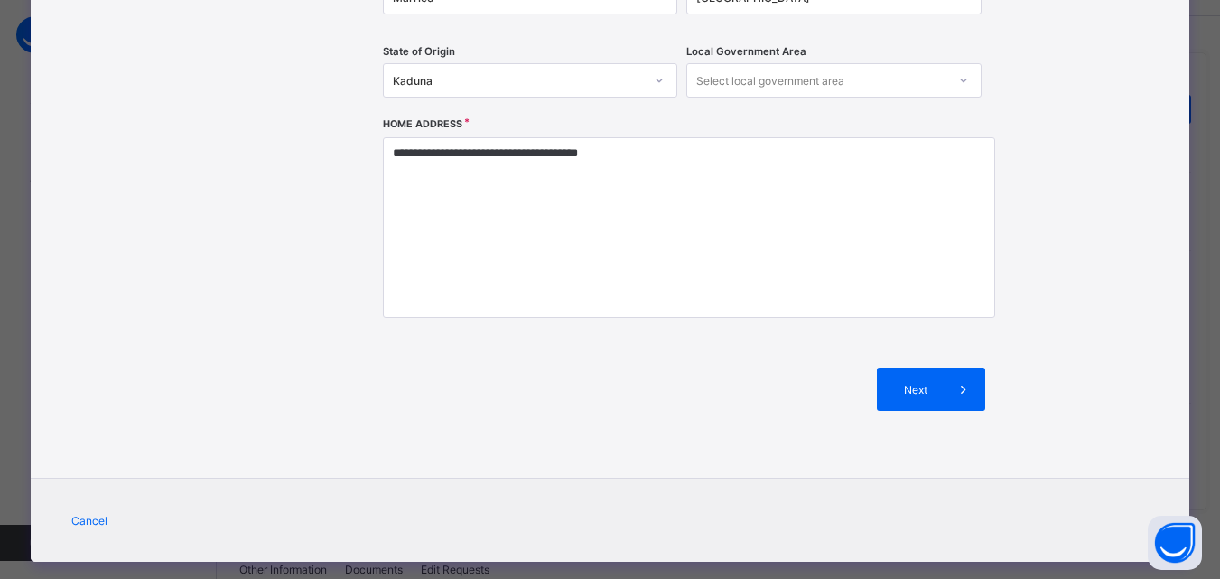
scroll to position [527, 0]
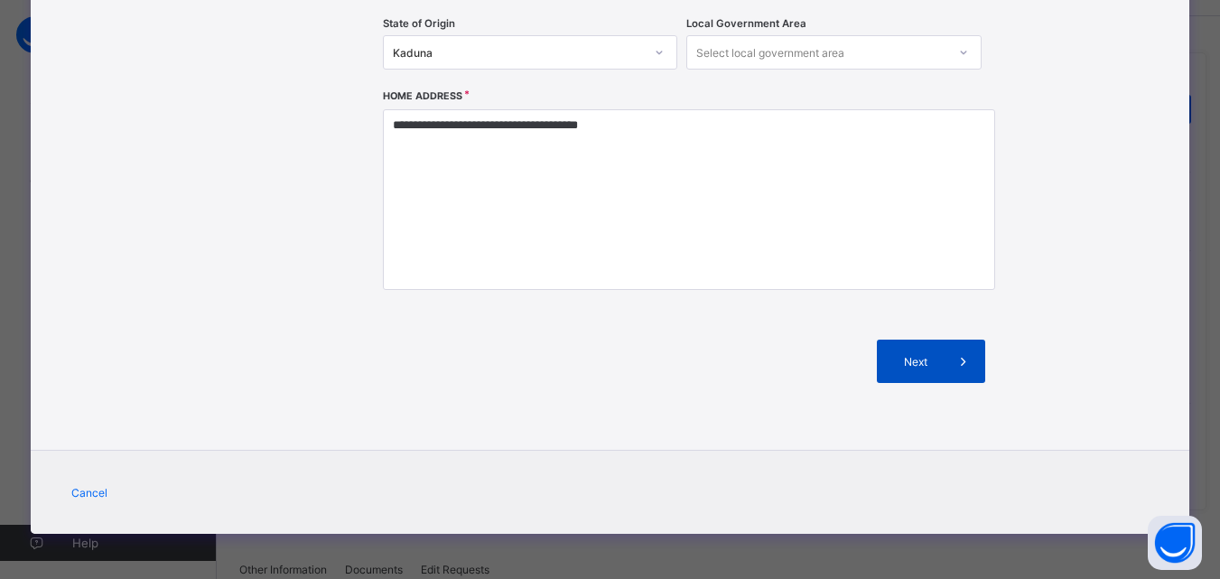
click at [951, 358] on span at bounding box center [963, 361] width 43 height 43
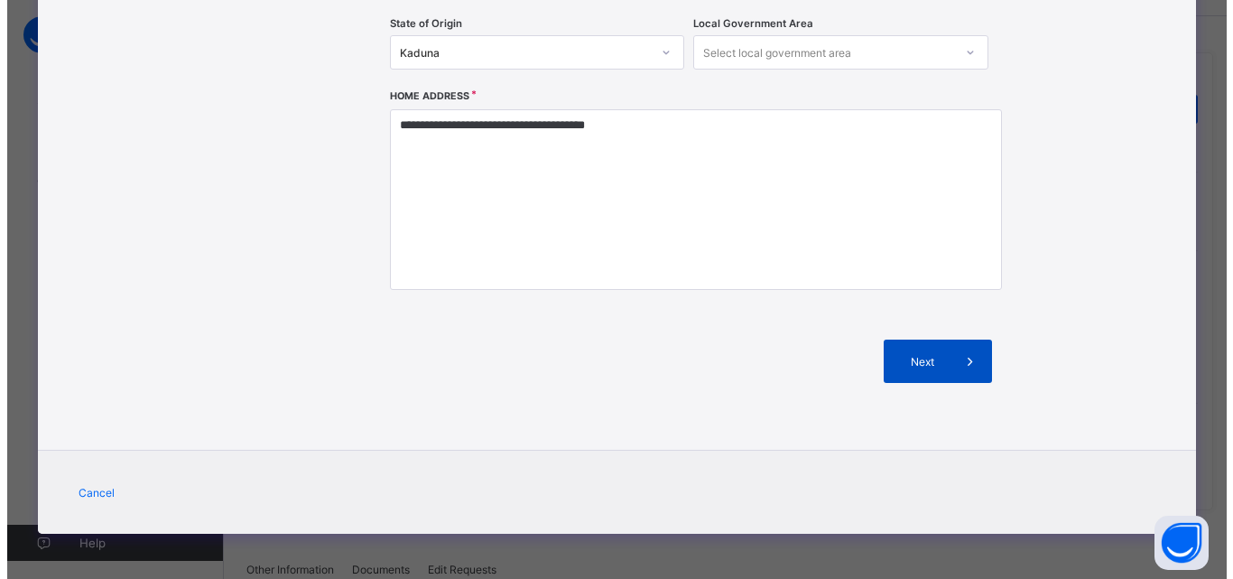
scroll to position [362, 0]
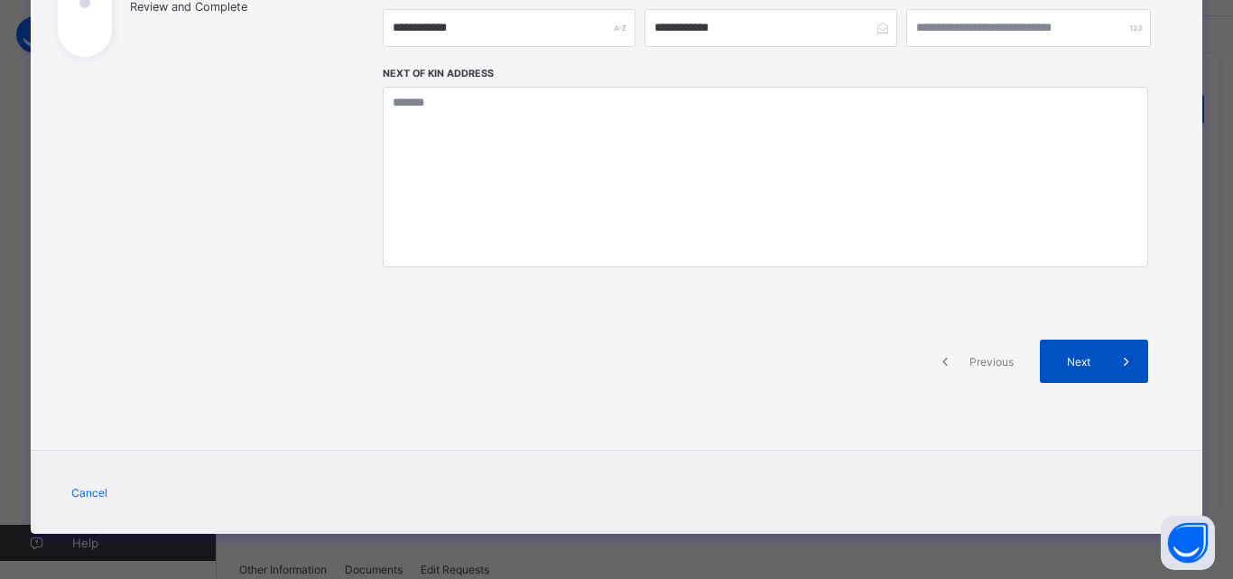
click at [1106, 361] on span at bounding box center [1126, 361] width 43 height 43
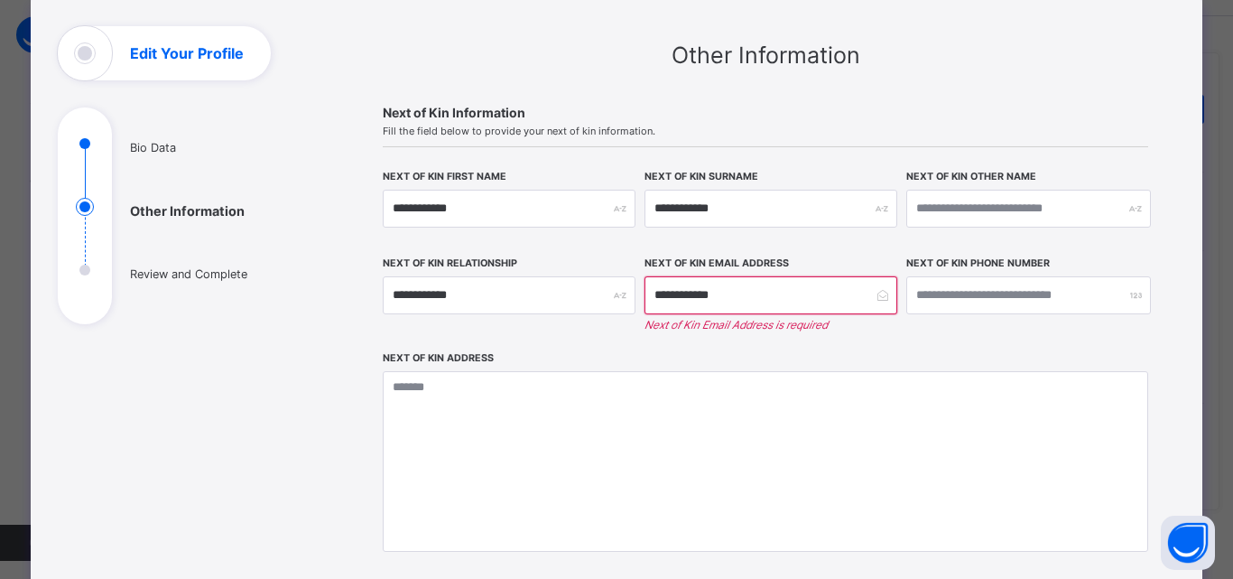
scroll to position [94, 0]
click at [572, 208] on input "**********" at bounding box center [509, 210] width 253 height 38
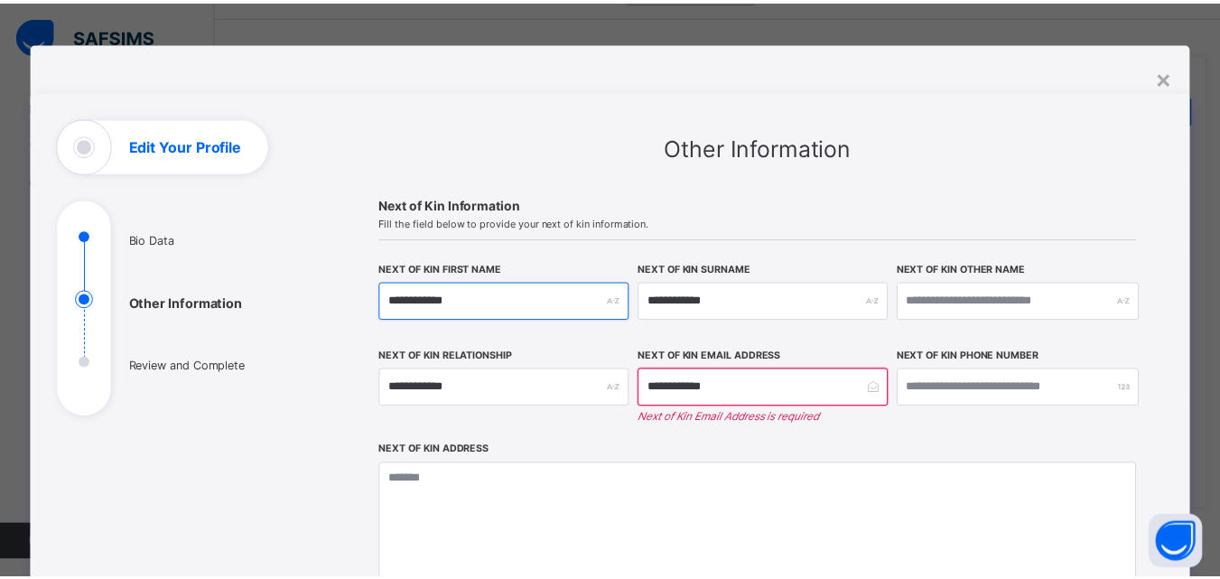
scroll to position [0, 0]
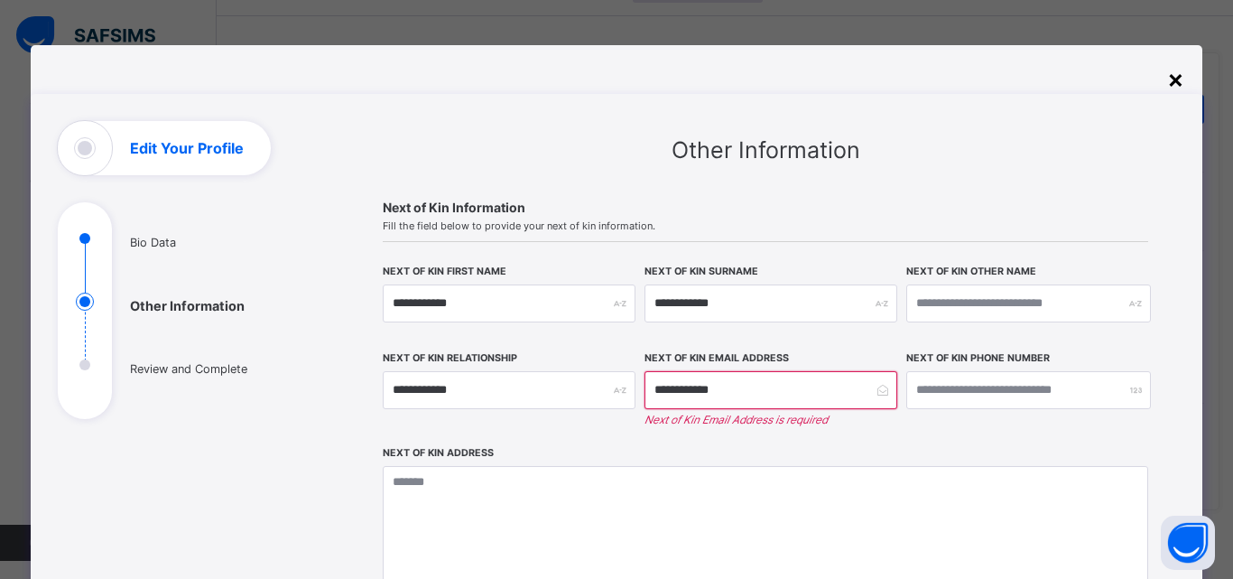
click at [1177, 78] on div "×" at bounding box center [1175, 78] width 17 height 31
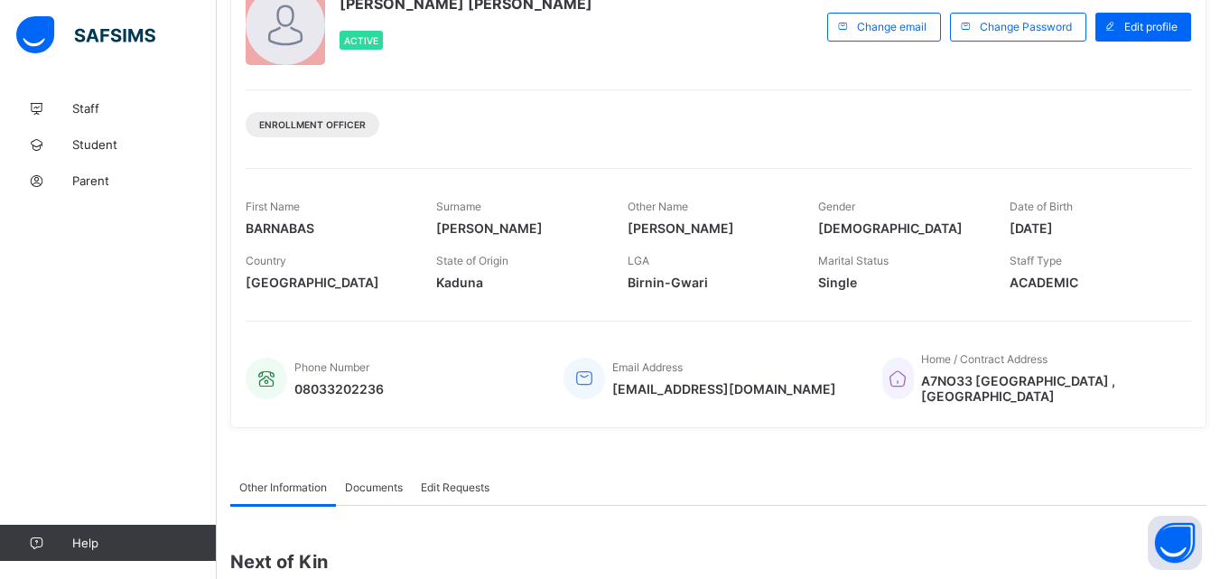
scroll to position [84, 0]
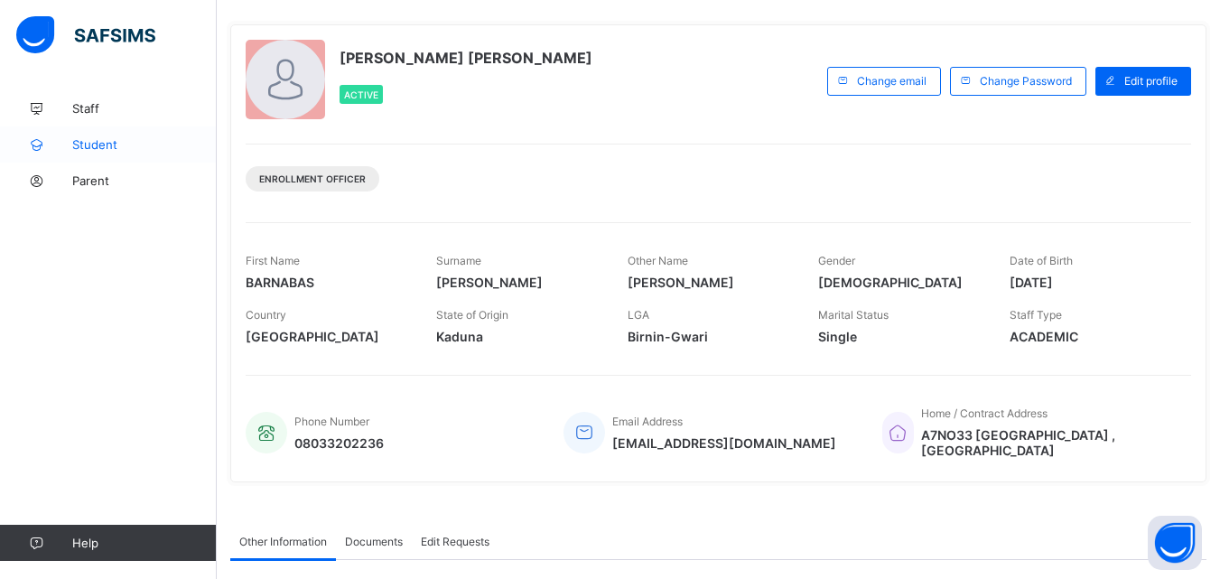
click at [79, 136] on link "Student" at bounding box center [108, 144] width 217 height 36
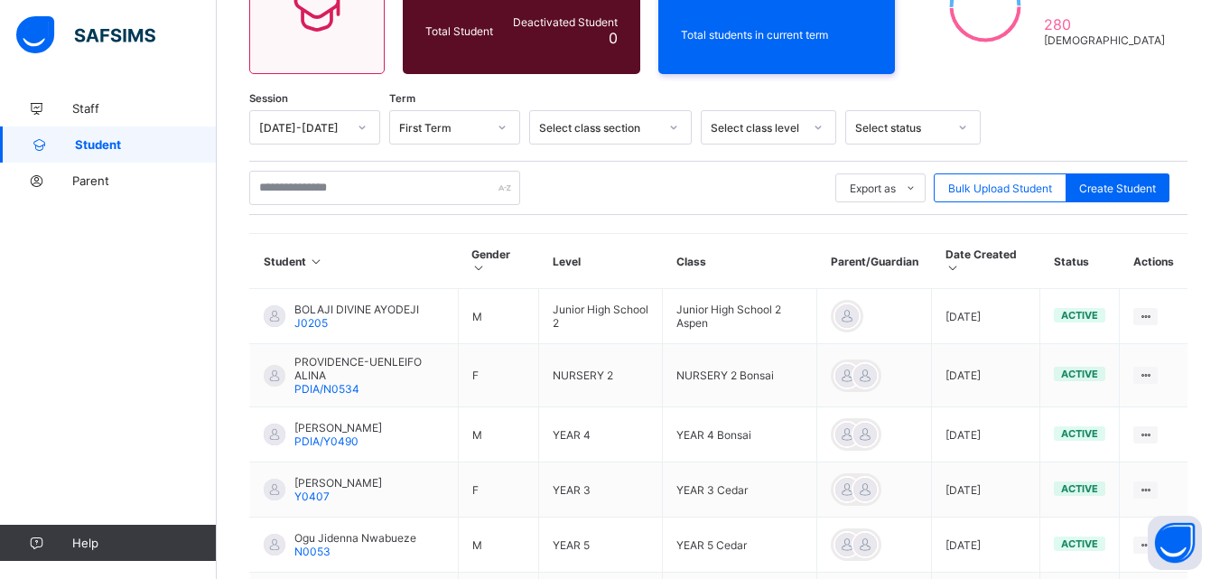
scroll to position [295, 0]
